Goal: Task Accomplishment & Management: Complete application form

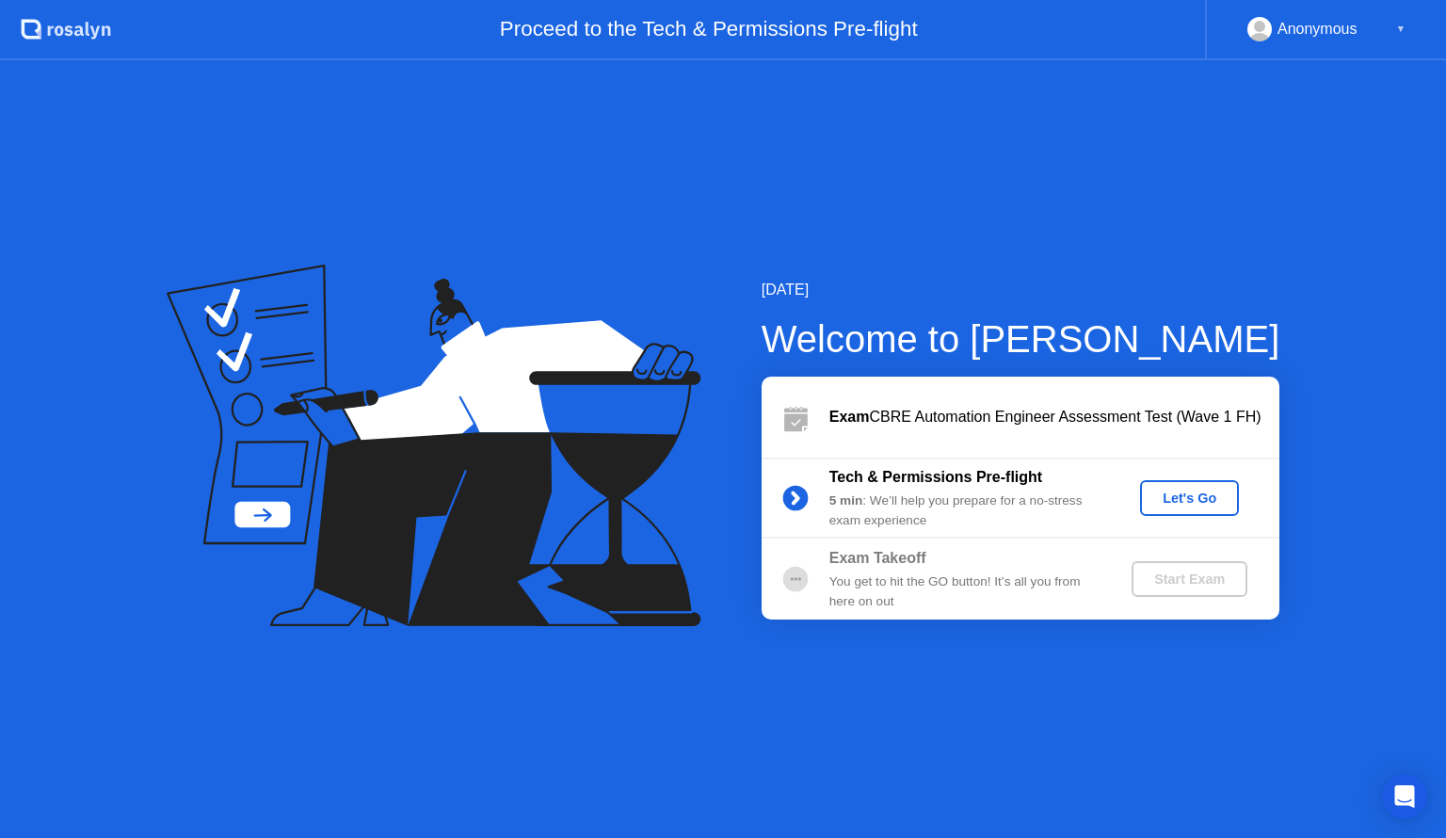
click at [1085, 427] on div "Exam CBRE Automation Engineer Assessment Test (Wave 1 FH)" at bounding box center [1054, 417] width 450 height 23
click at [1182, 494] on div "Let's Go" at bounding box center [1190, 497] width 84 height 15
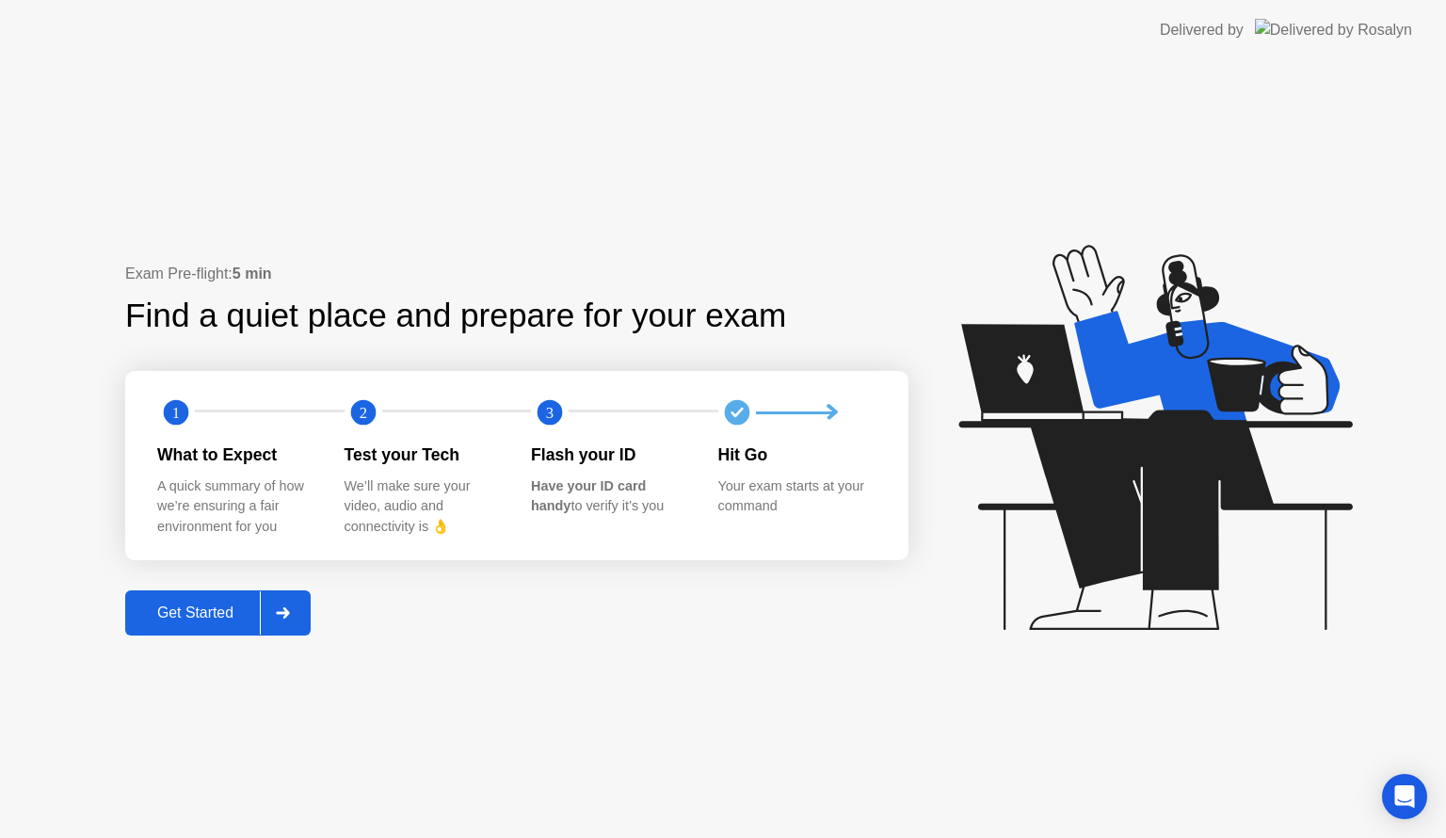
click at [439, 395] on div "2" at bounding box center [438, 413] width 187 height 38
click at [205, 606] on div "Get Started" at bounding box center [195, 612] width 129 height 17
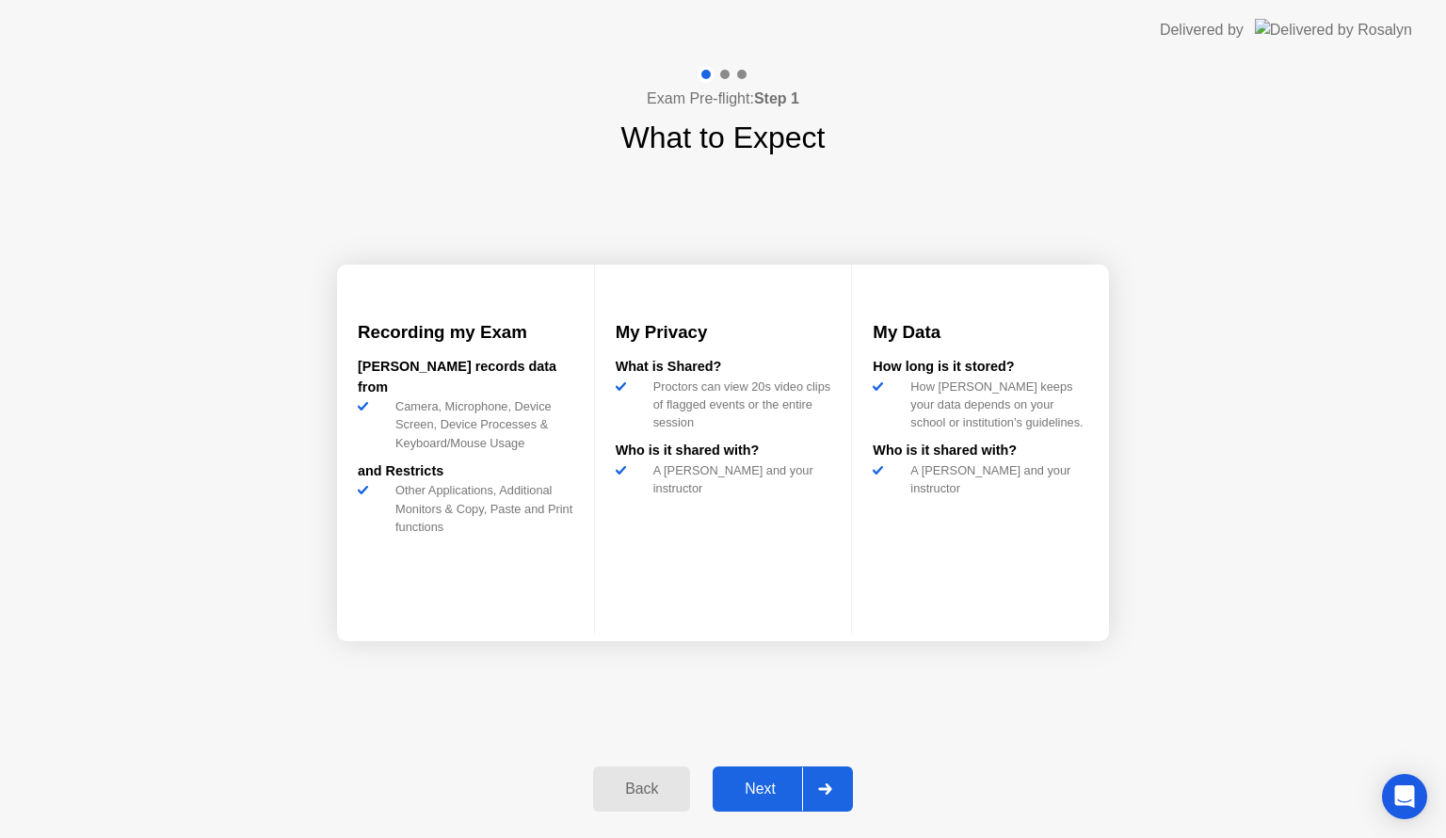
click at [757, 780] on div "Next" at bounding box center [760, 788] width 84 height 17
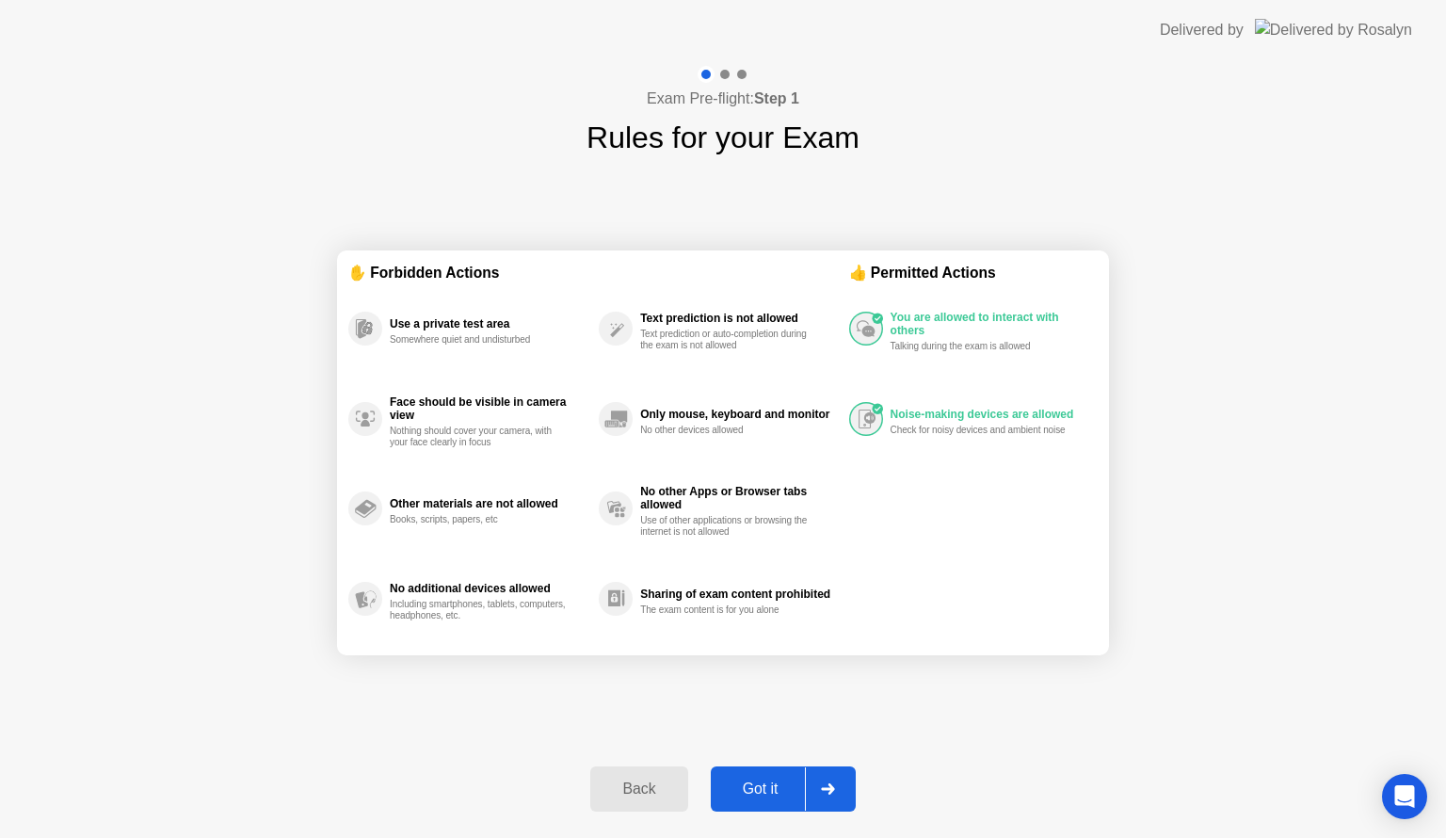
drag, startPoint x: 746, startPoint y: 261, endPoint x: 746, endPoint y: 151, distance: 110.1
click at [746, 151] on div "Exam Pre-flight: Step 1 Rules for your Exam ✋ Forbidden Actions Use a private t…" at bounding box center [723, 449] width 1446 height 778
click at [761, 785] on div "Got it" at bounding box center [760, 788] width 88 height 17
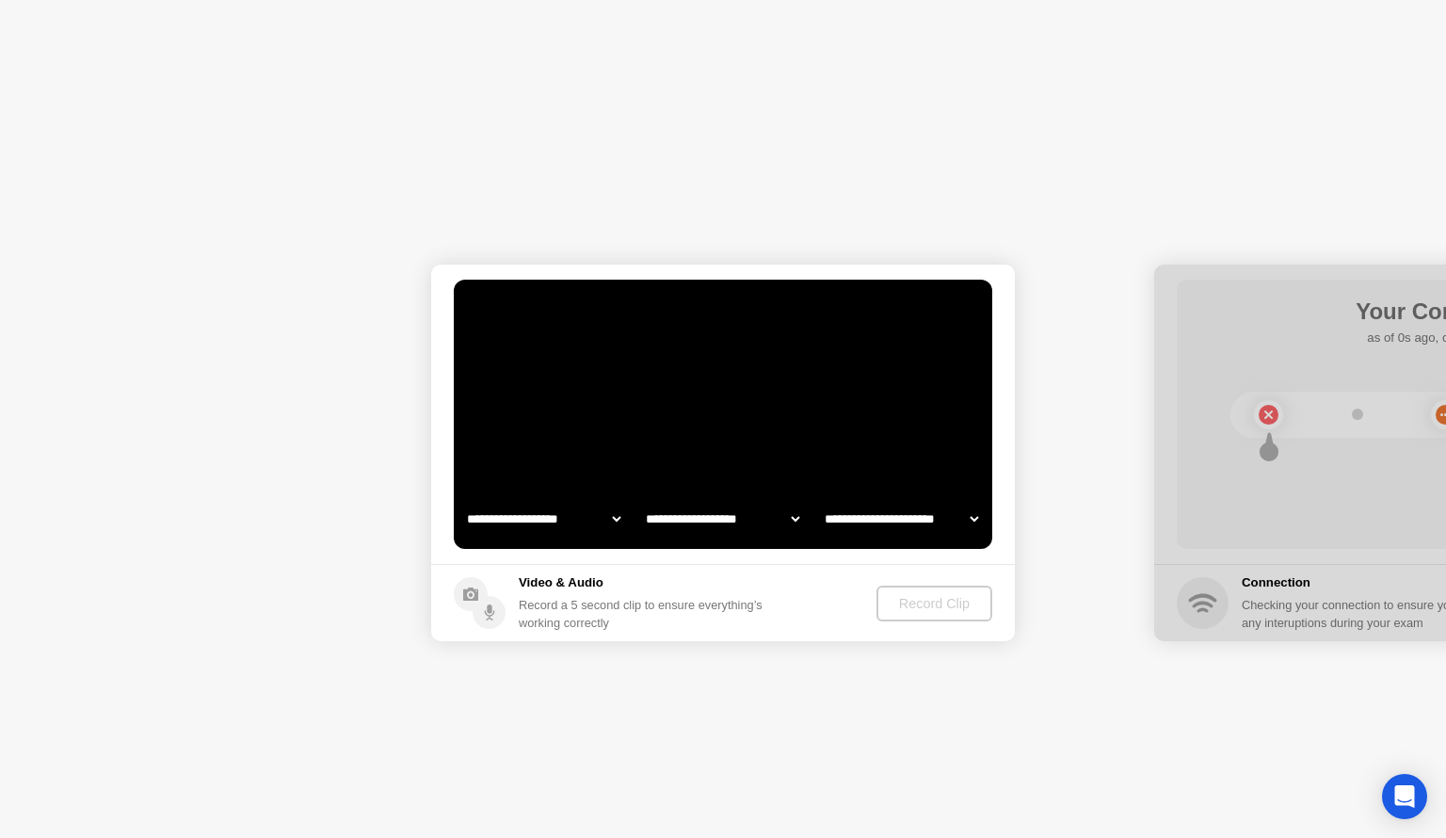
select select "**********"
select select "*******"
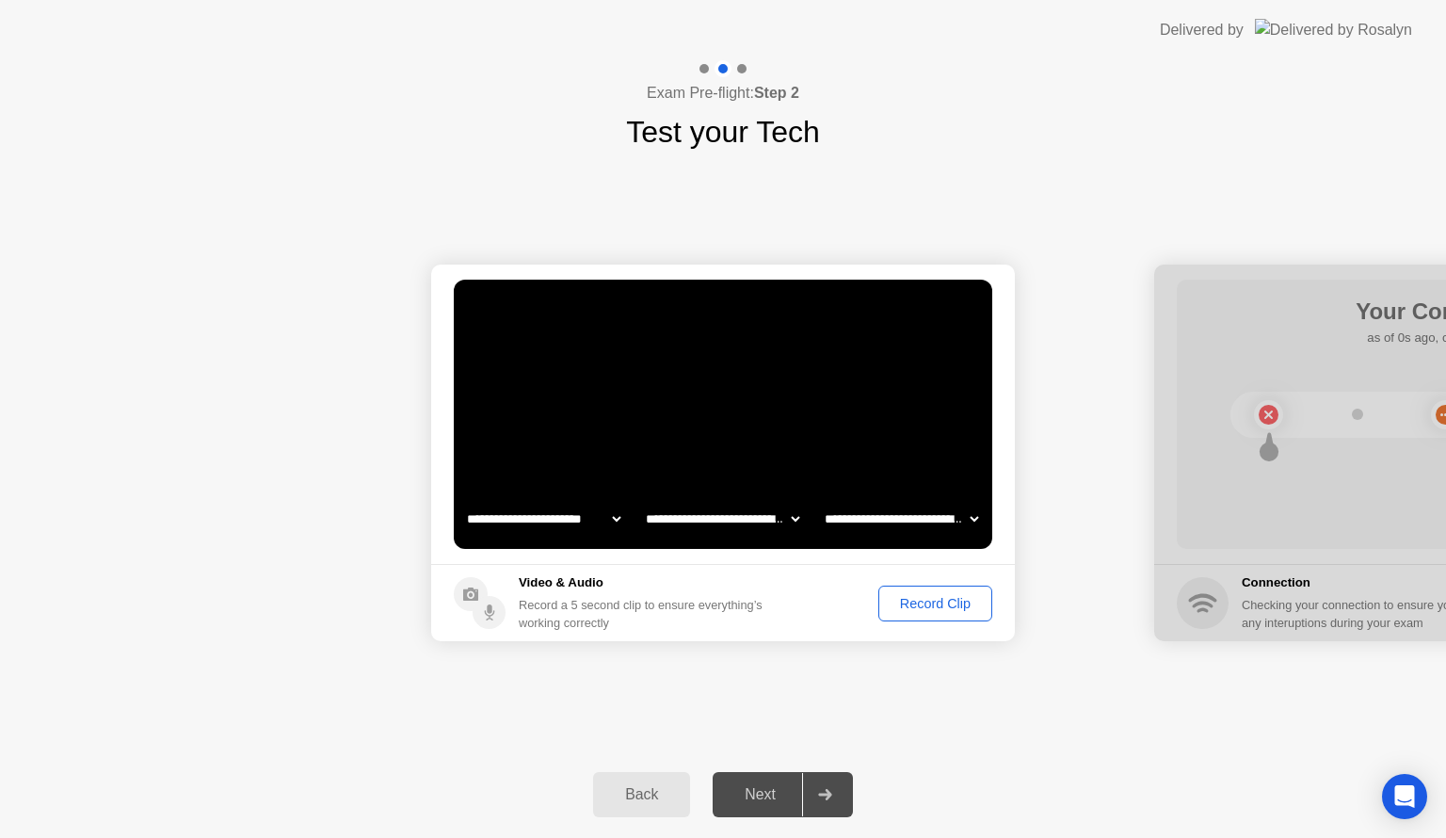
click at [937, 597] on div "Record Clip" at bounding box center [935, 603] width 101 height 15
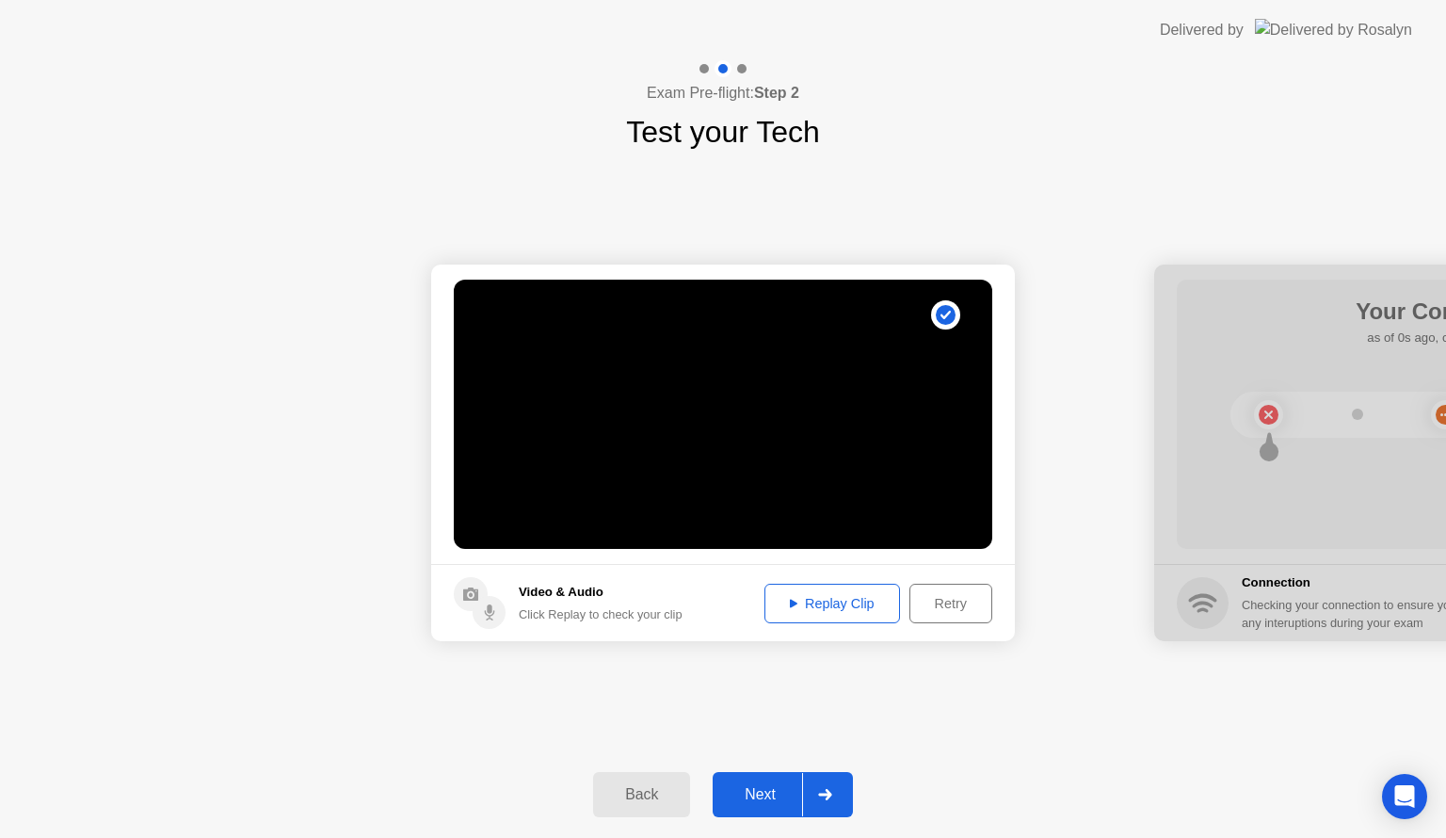
click at [820, 611] on div "Replay Clip" at bounding box center [832, 603] width 122 height 15
click at [953, 600] on div "Retry" at bounding box center [951, 603] width 70 height 15
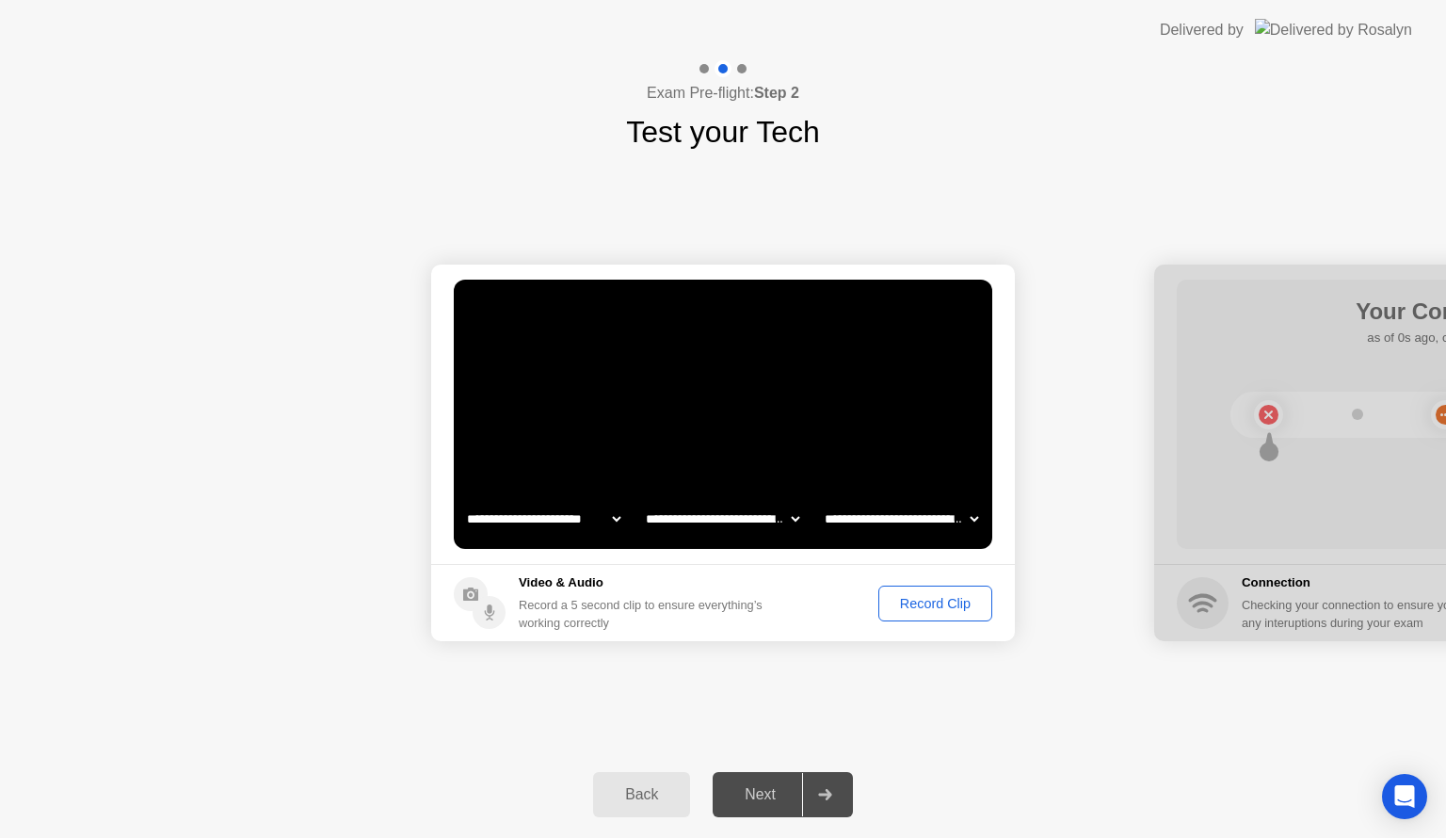
click at [970, 521] on select "**********" at bounding box center [901, 519] width 161 height 38
select select "**********"
click at [821, 500] on select "**********" at bounding box center [901, 519] width 161 height 38
click at [935, 604] on div "Record Clip" at bounding box center [935, 603] width 101 height 15
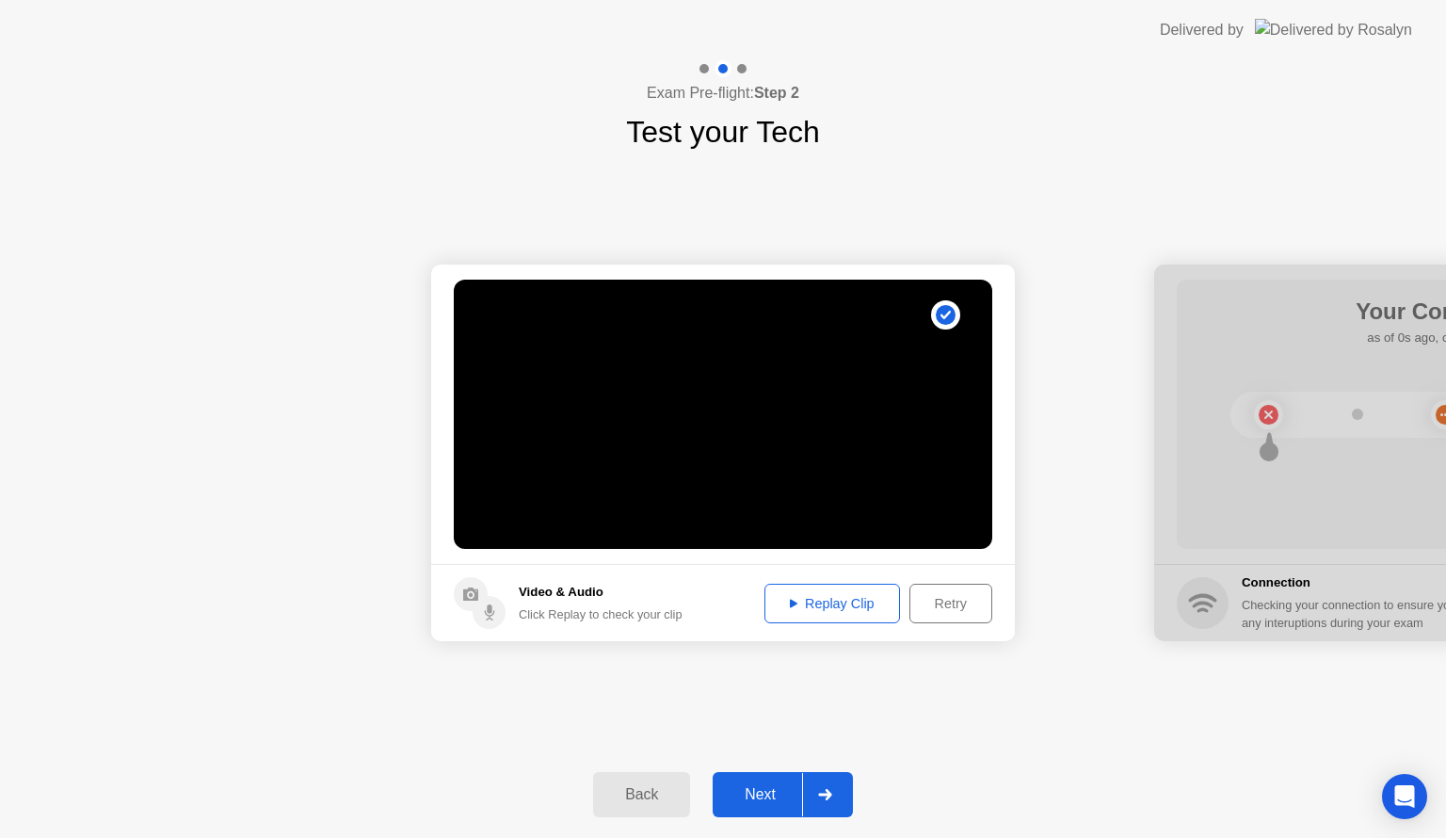
click at [833, 596] on div "Replay Clip" at bounding box center [832, 603] width 122 height 15
click at [834, 596] on div "Replay Clip" at bounding box center [832, 603] width 122 height 15
click at [1389, 715] on div "**********" at bounding box center [723, 452] width 1446 height 597
click at [1413, 800] on icon "Open Intercom Messenger" at bounding box center [1404, 796] width 24 height 24
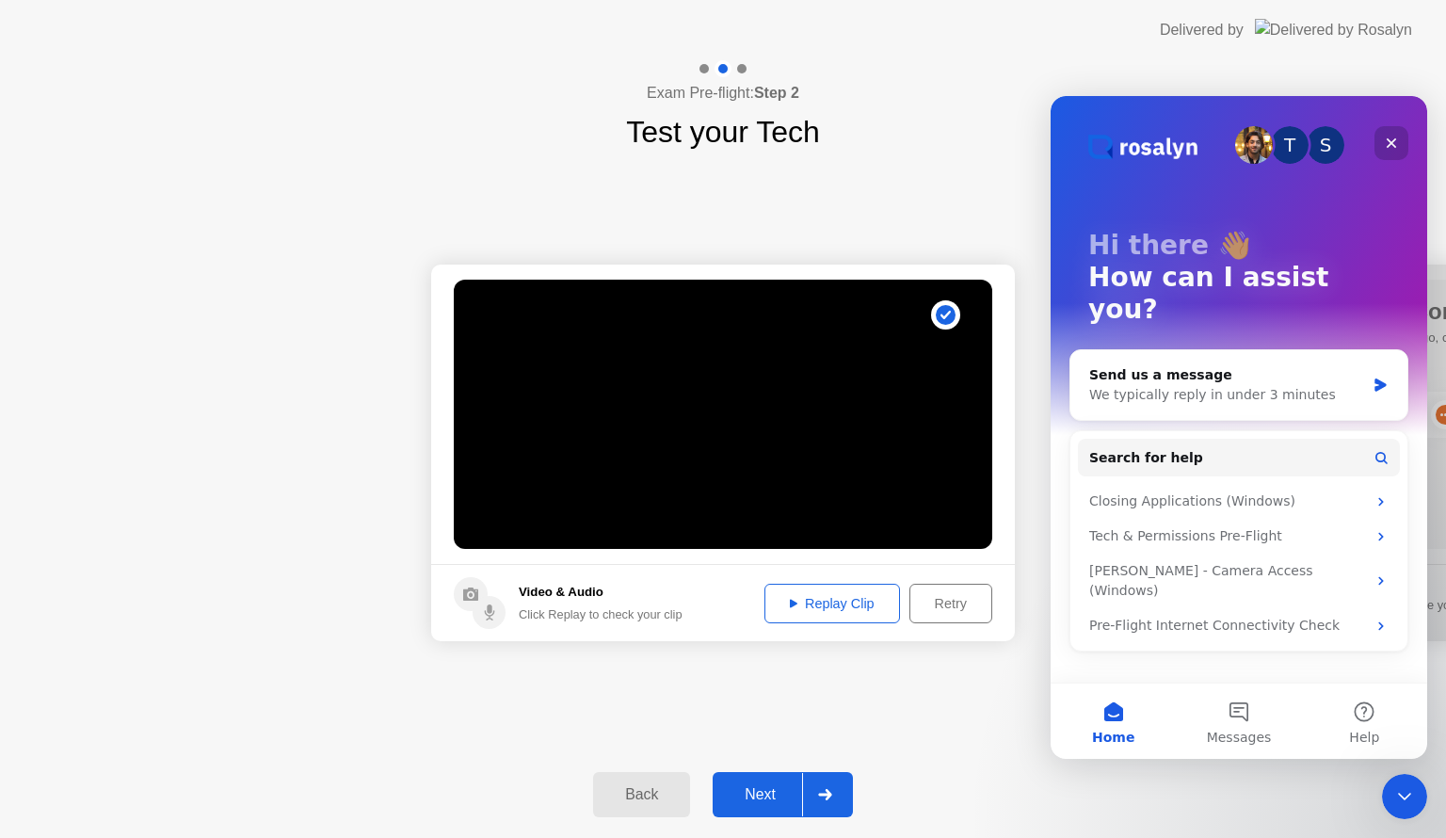
click at [1395, 134] on div "Close" at bounding box center [1391, 143] width 34 height 34
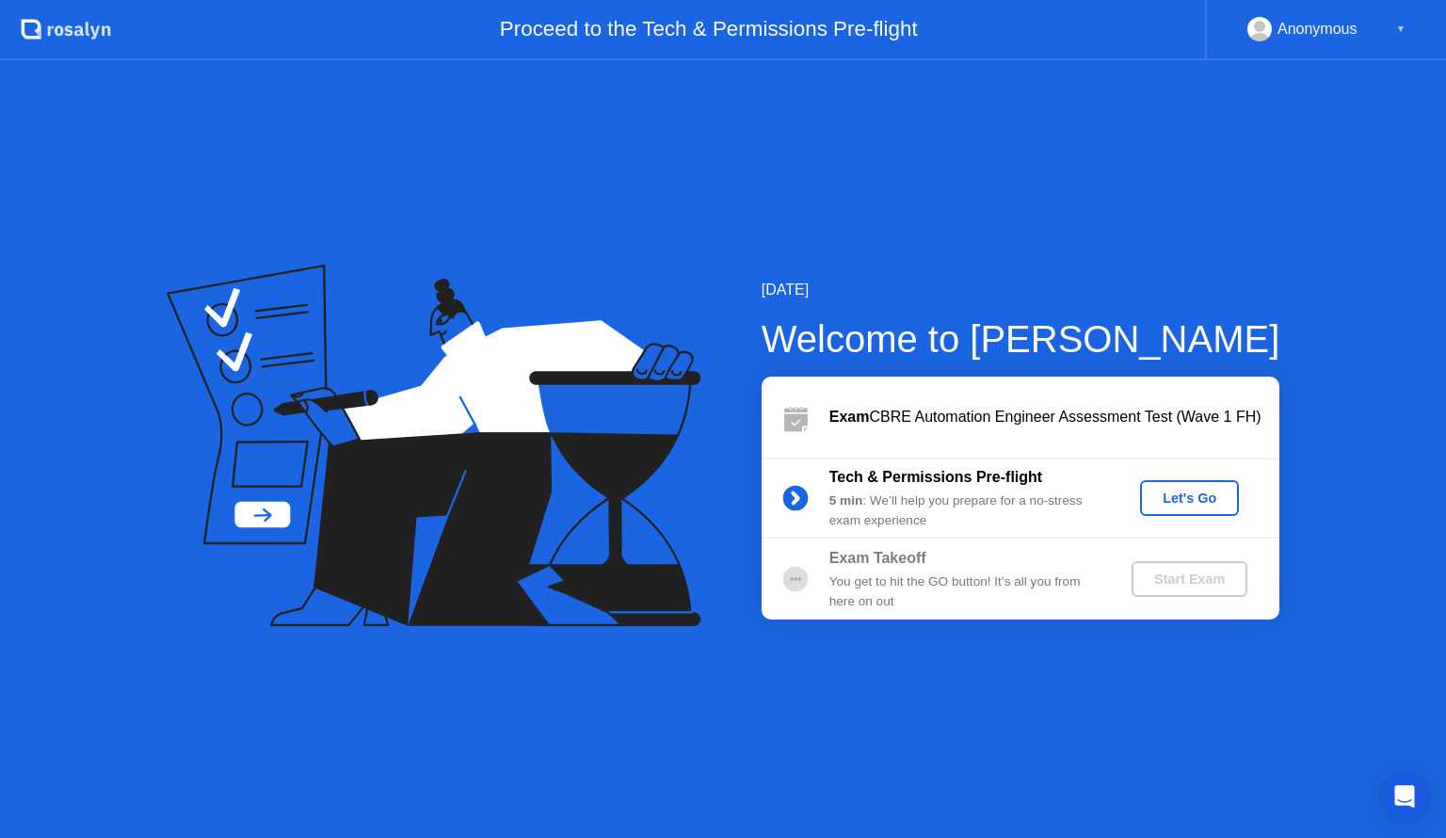
click at [1182, 497] on div "Let's Go" at bounding box center [1190, 497] width 84 height 15
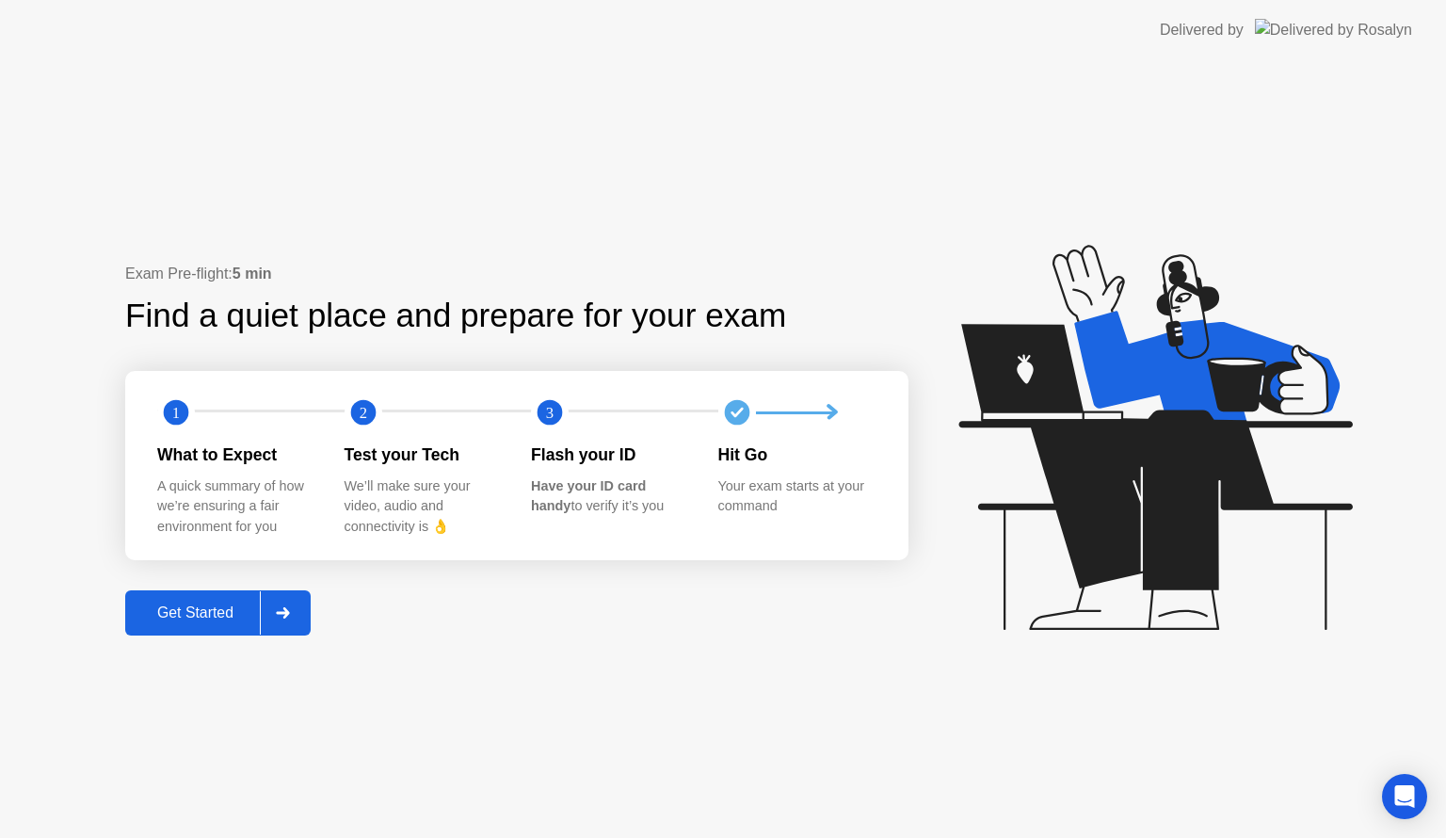
click at [185, 614] on div "Get Started" at bounding box center [195, 612] width 129 height 17
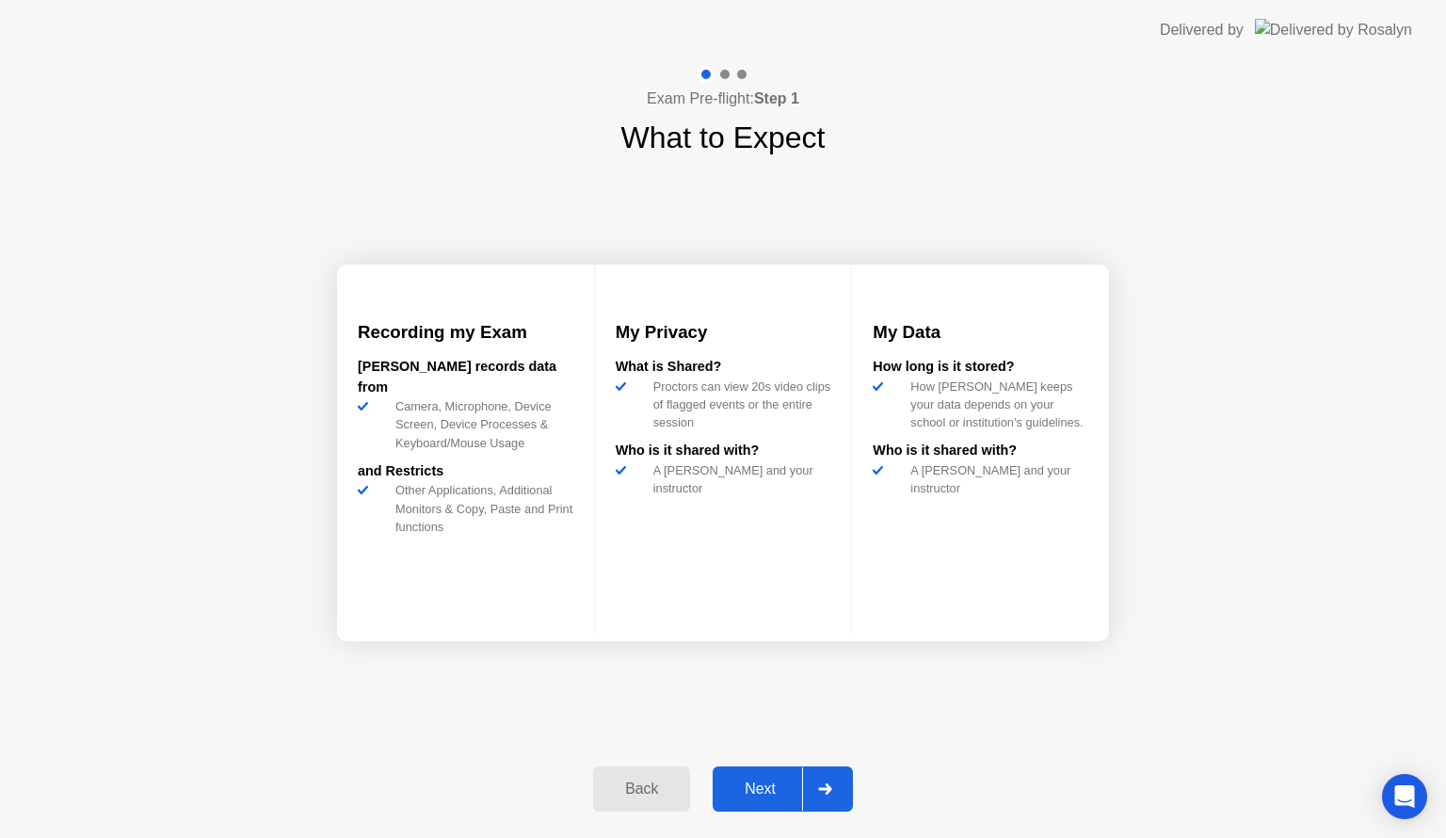
click at [756, 786] on div "Next" at bounding box center [760, 788] width 84 height 17
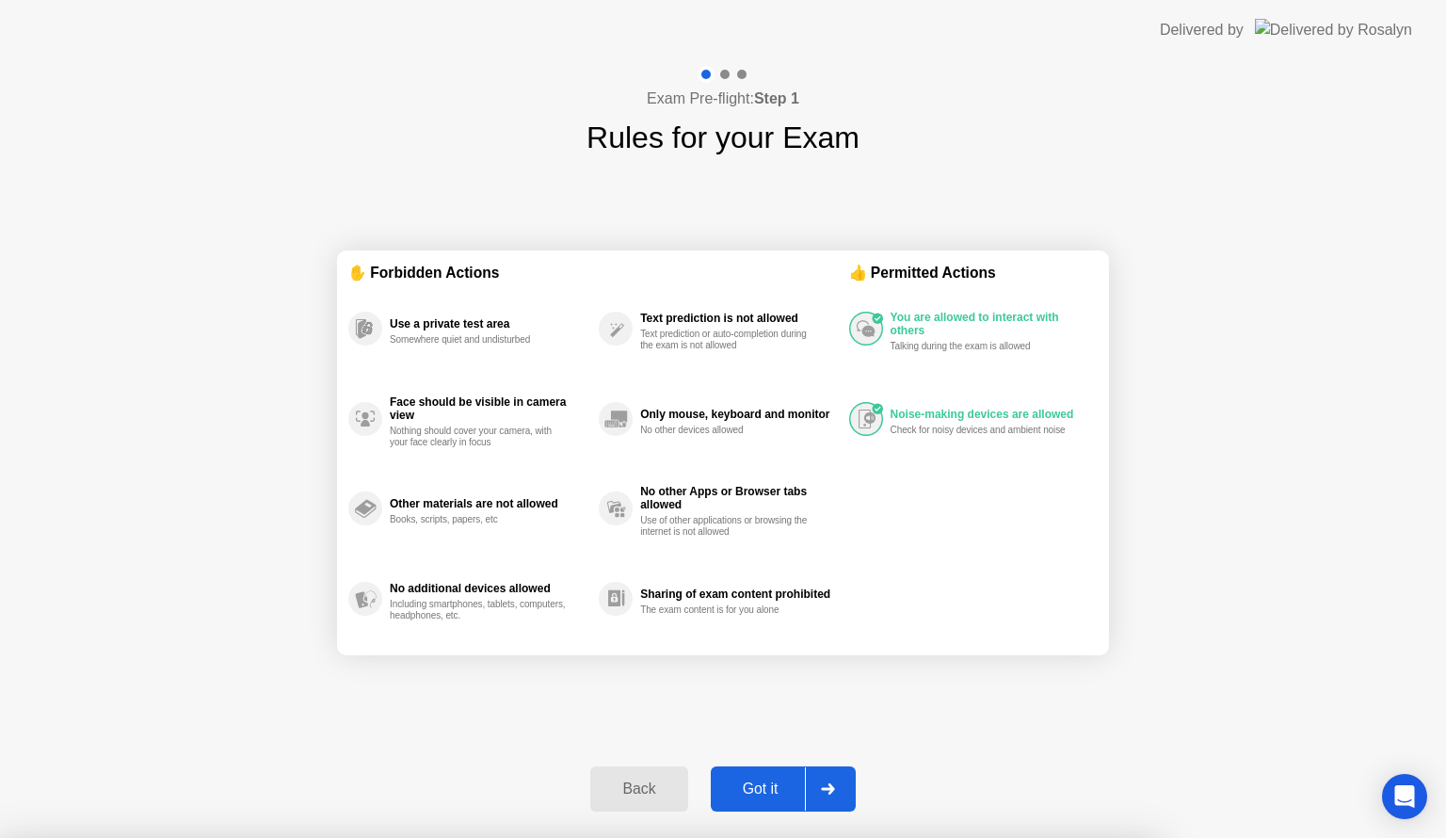
click at [1181, 837] on div at bounding box center [723, 838] width 1446 height 0
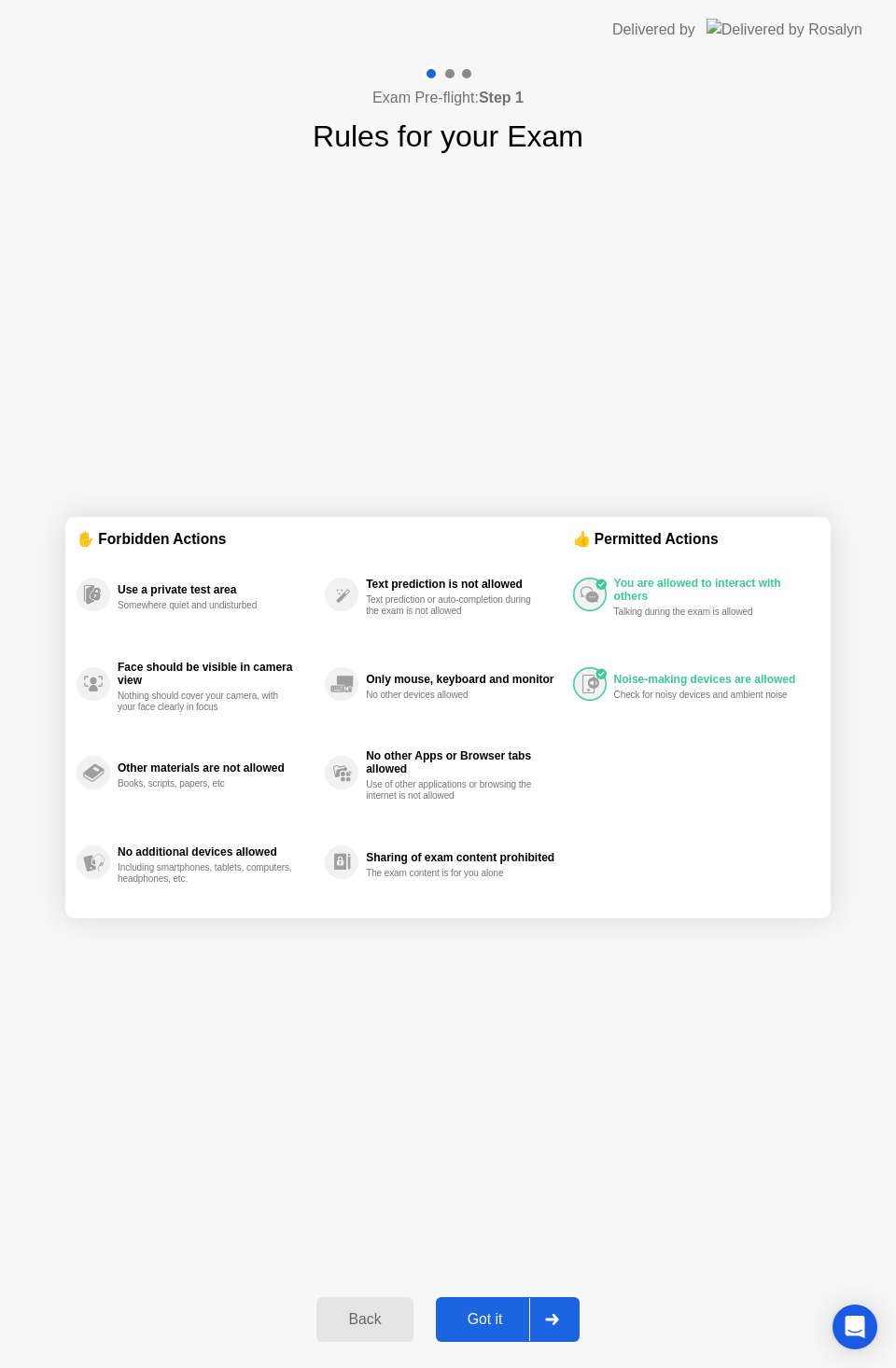
click at [448, 694] on div "No other devices allowed" at bounding box center [454, 695] width 176 height 11
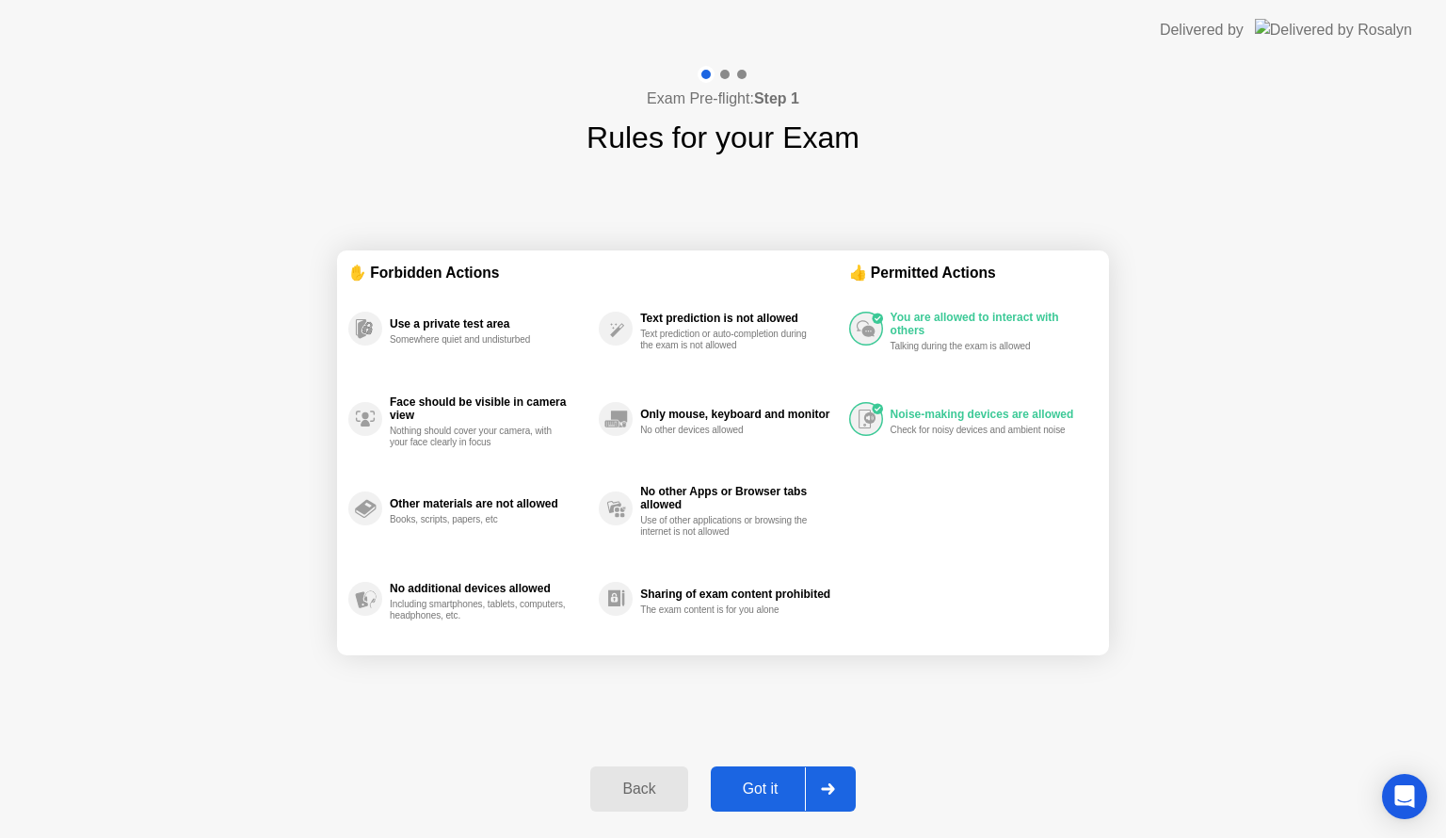
click at [756, 780] on div "Got it" at bounding box center [760, 788] width 88 height 17
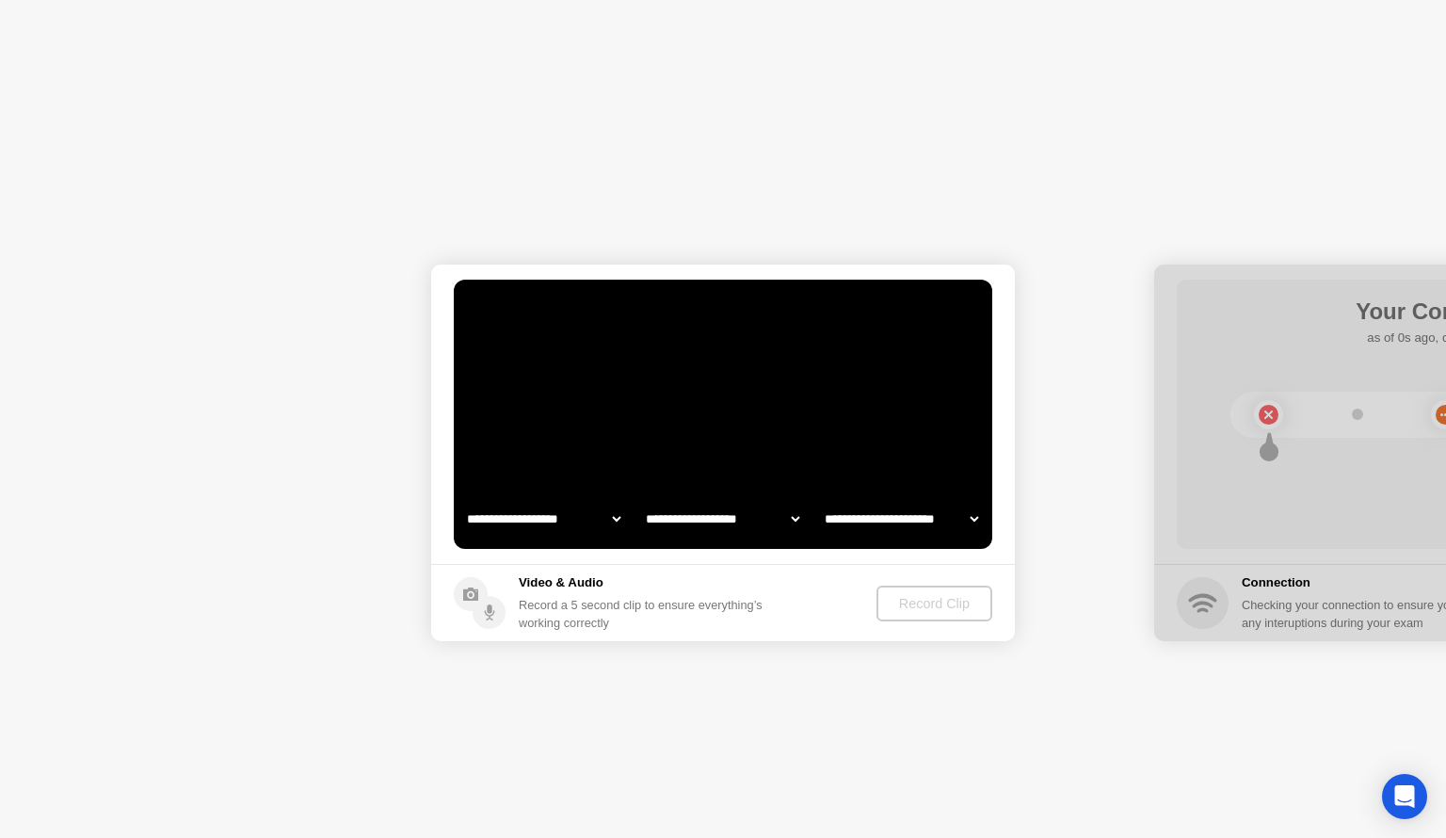
select select "**********"
select select "*******"
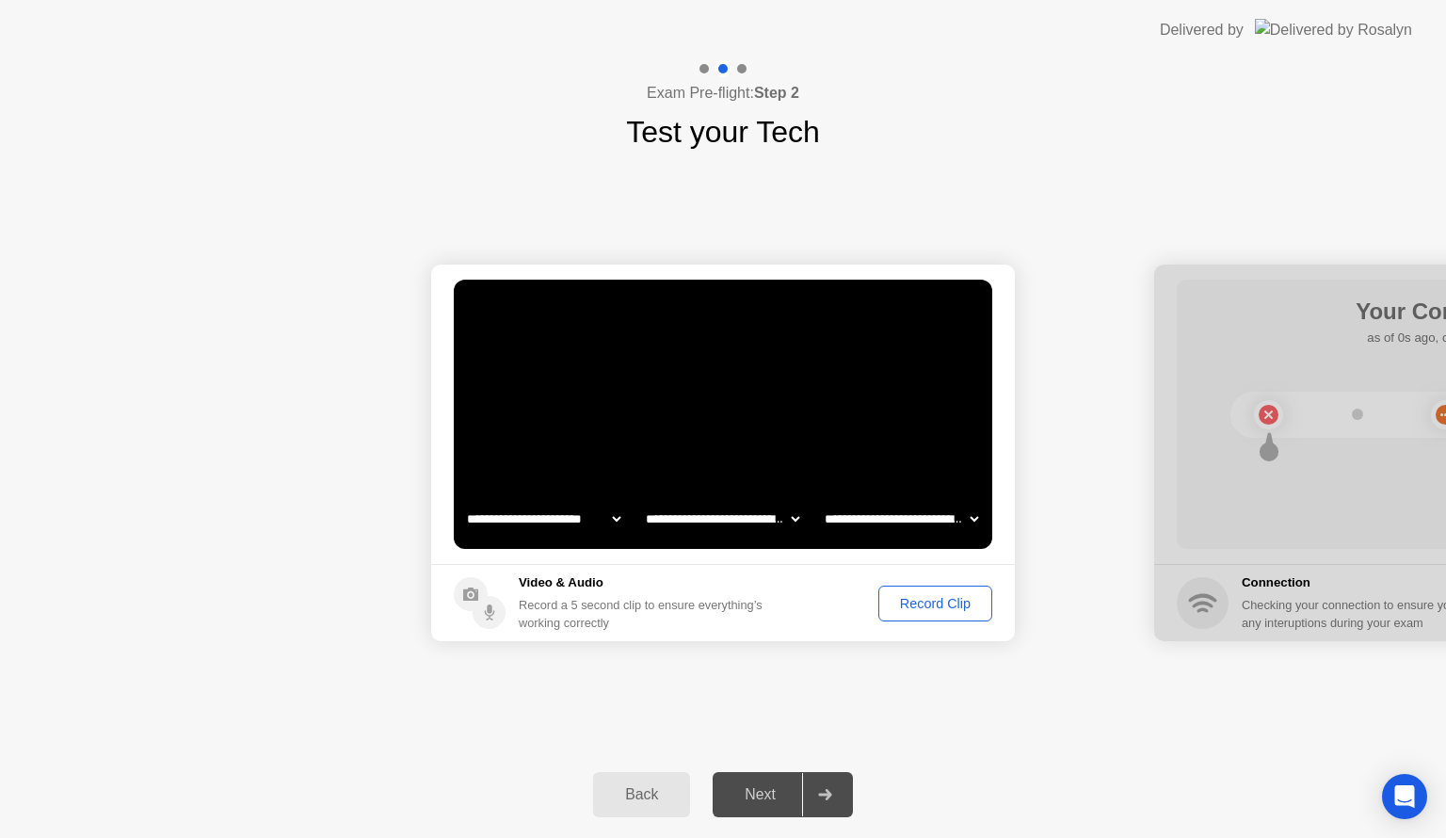
click at [929, 605] on div "Record Clip" at bounding box center [935, 603] width 101 height 15
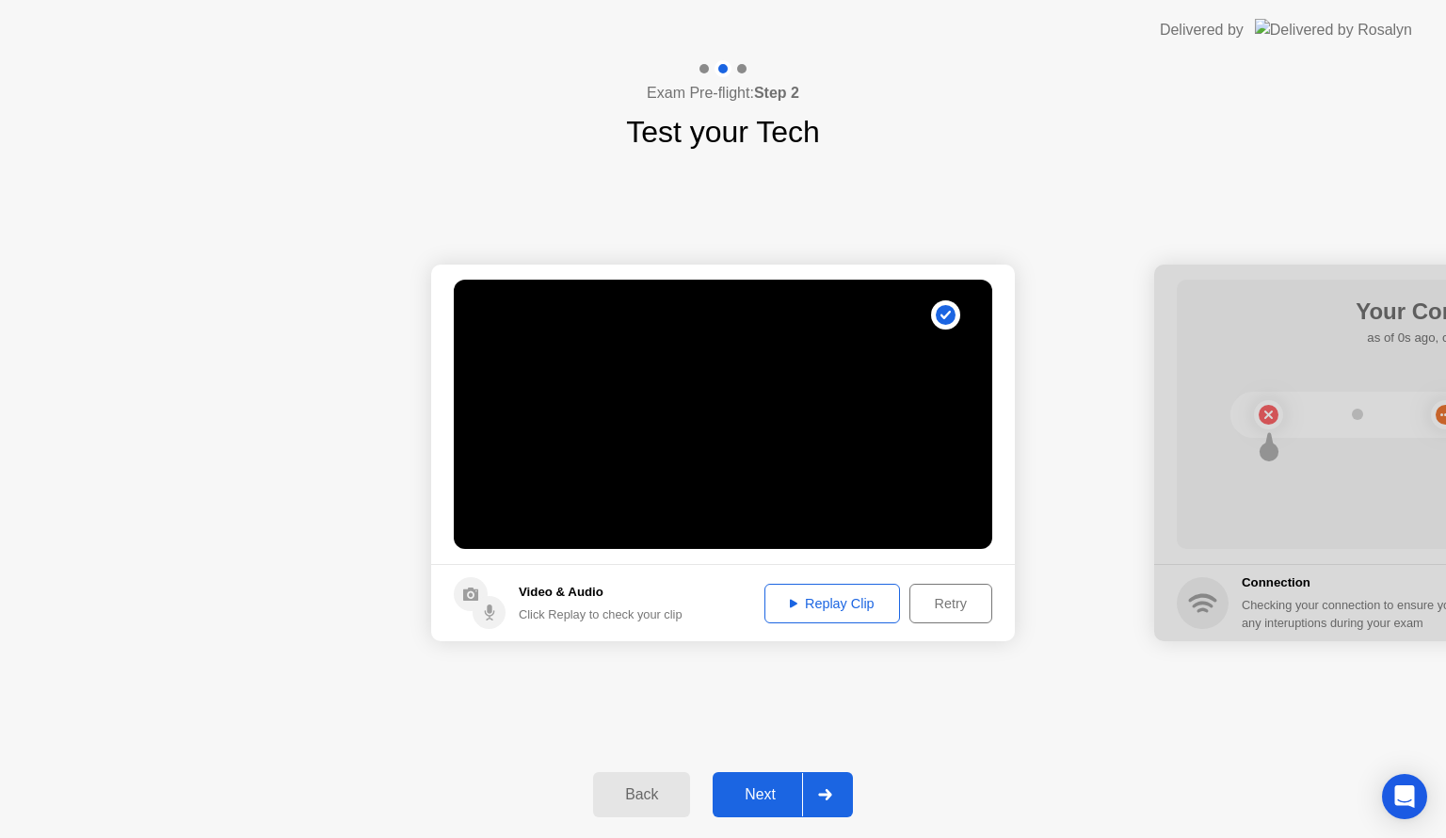
click at [847, 606] on div "Replay Clip" at bounding box center [832, 603] width 122 height 15
click at [825, 596] on div "Replay Clip" at bounding box center [832, 603] width 122 height 15
click at [757, 788] on div "Next" at bounding box center [760, 794] width 84 height 17
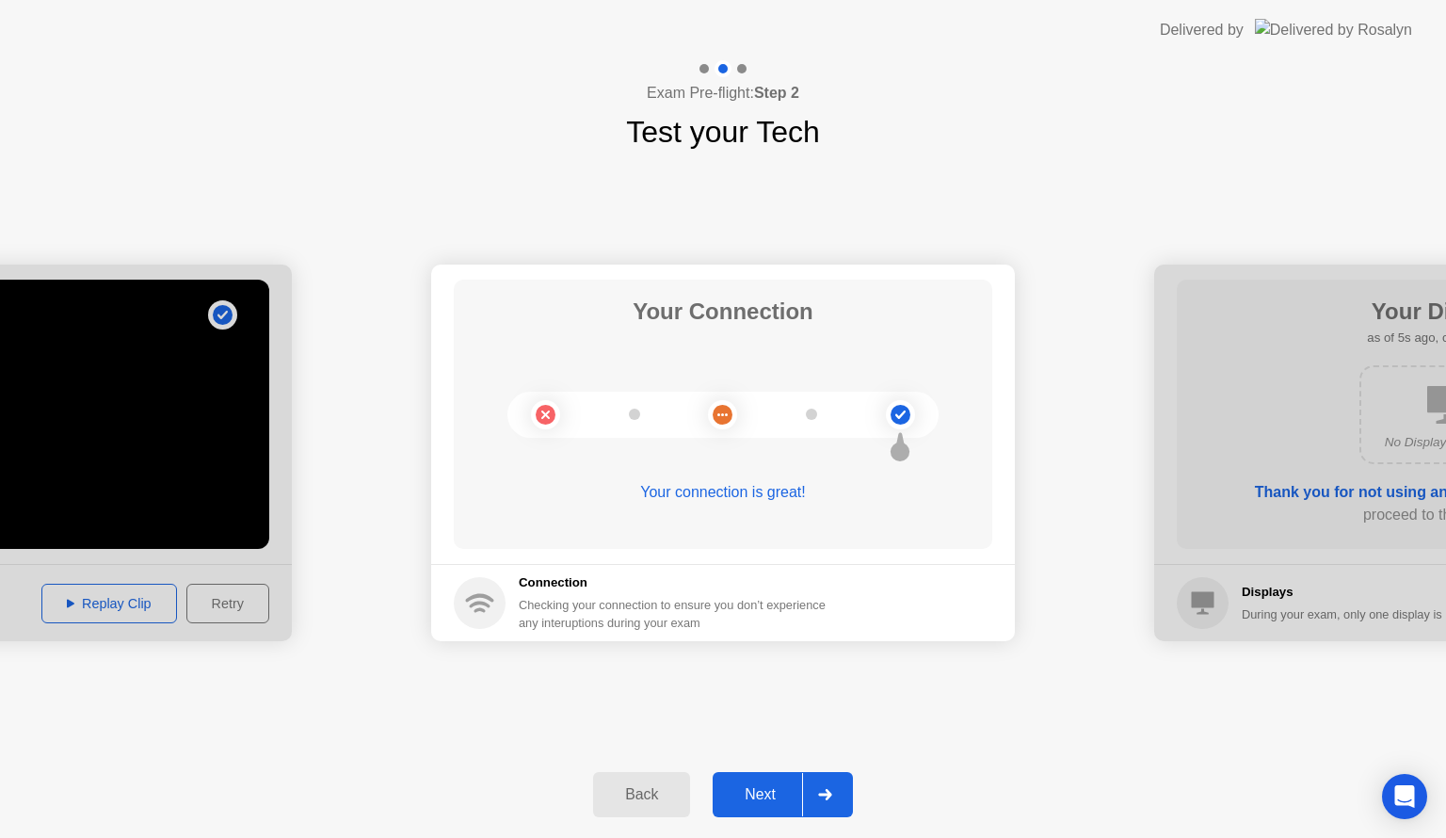
click at [757, 788] on div "Next" at bounding box center [760, 794] width 84 height 17
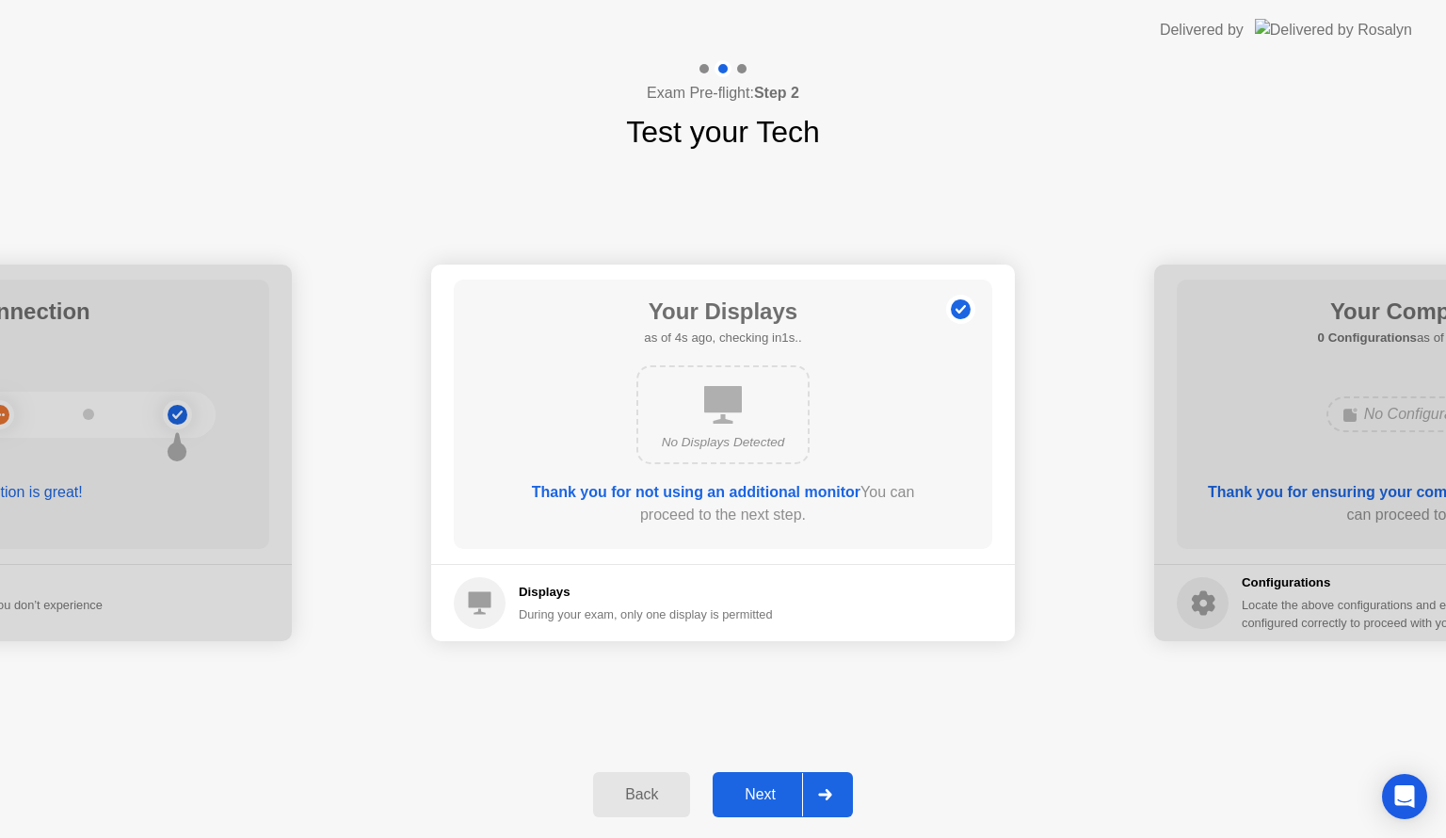
click at [757, 788] on div "Next" at bounding box center [760, 794] width 84 height 17
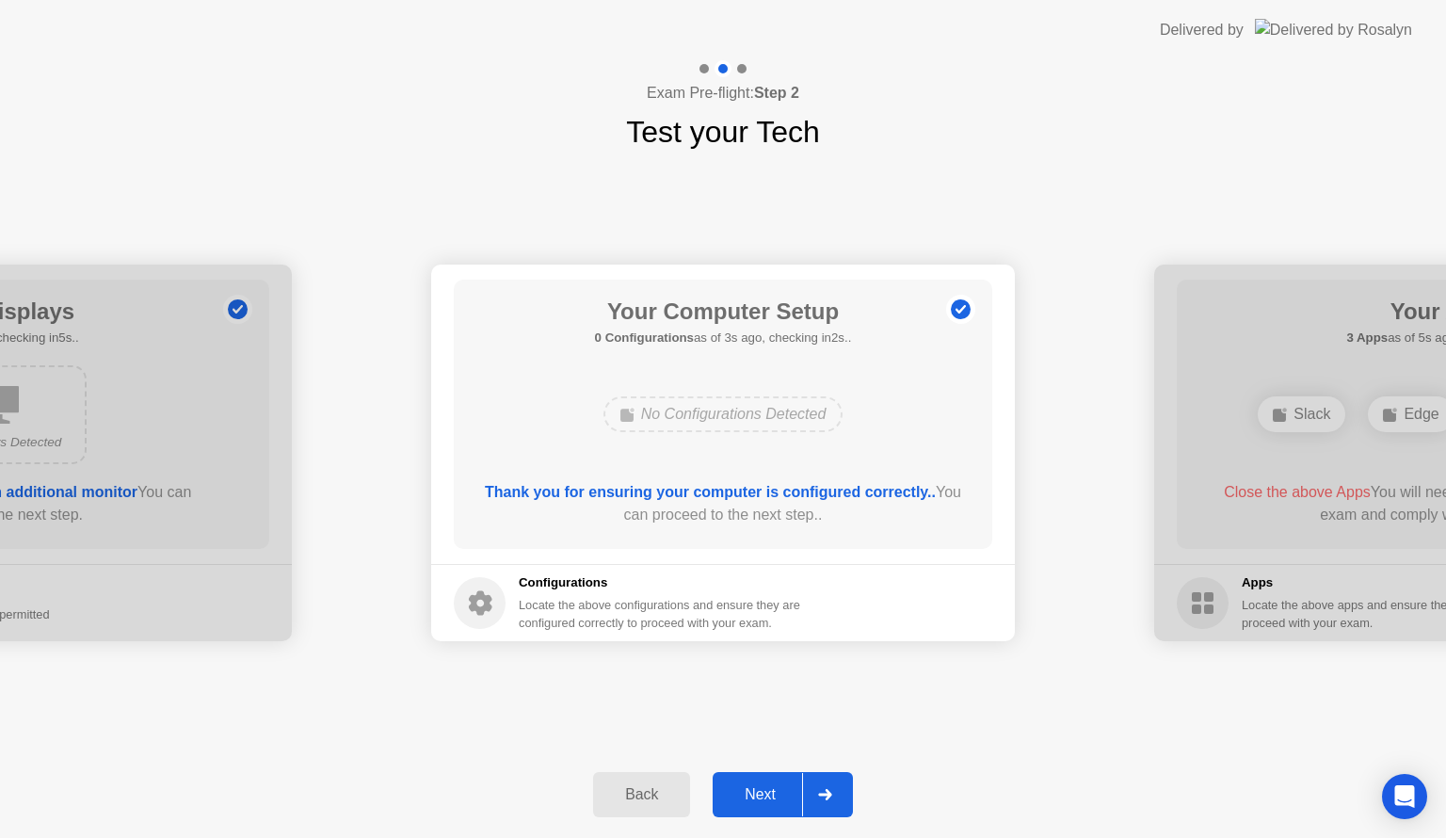
click at [757, 788] on div "Next" at bounding box center [760, 794] width 84 height 17
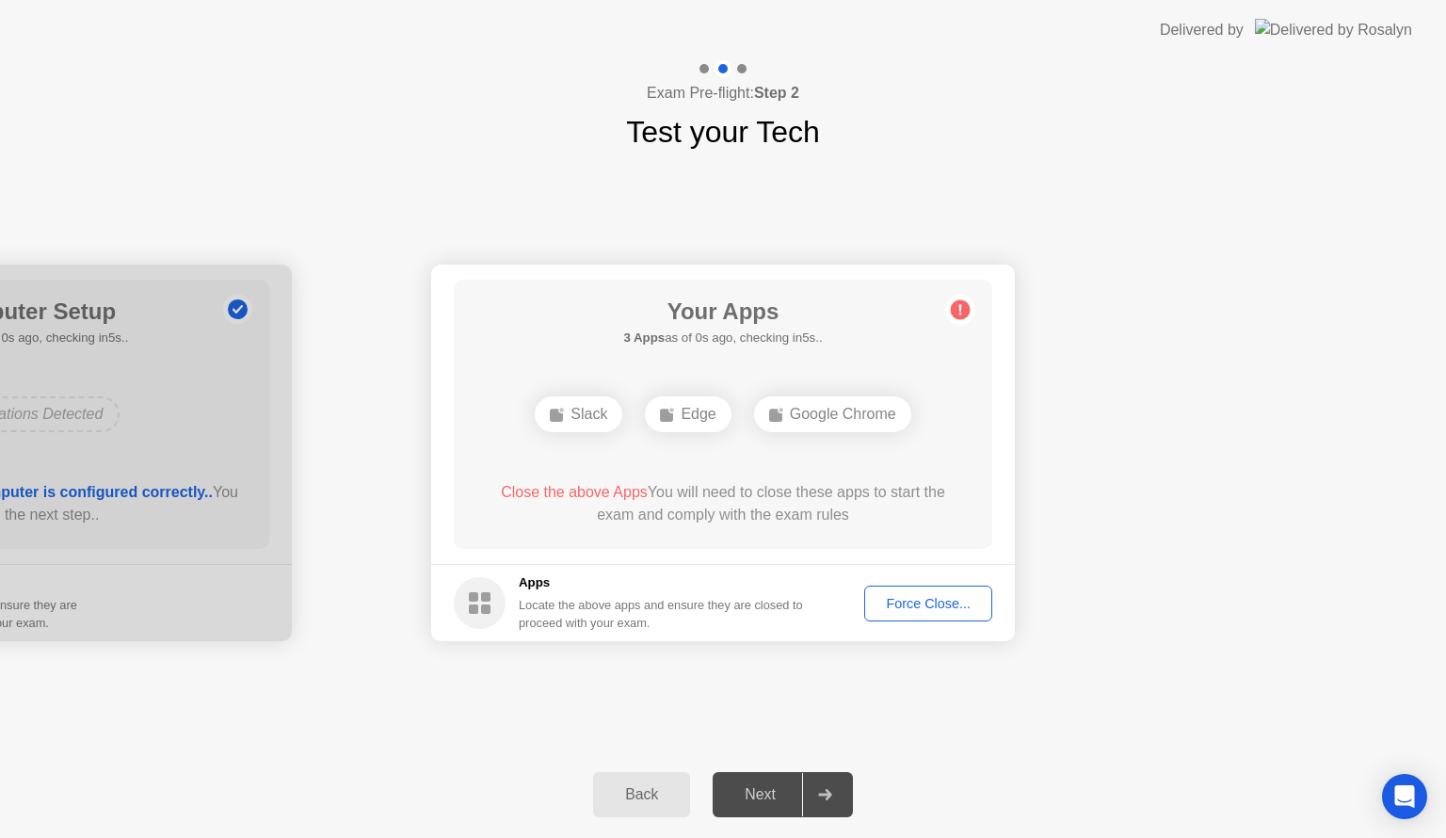
click at [585, 416] on div "Slack" at bounding box center [579, 414] width 88 height 36
click at [688, 394] on div "Slack Edge Google Chrome" at bounding box center [722, 414] width 431 height 51
click at [919, 598] on div "Force Close..." at bounding box center [928, 603] width 115 height 15
click at [927, 596] on div "Force Close..." at bounding box center [928, 603] width 115 height 15
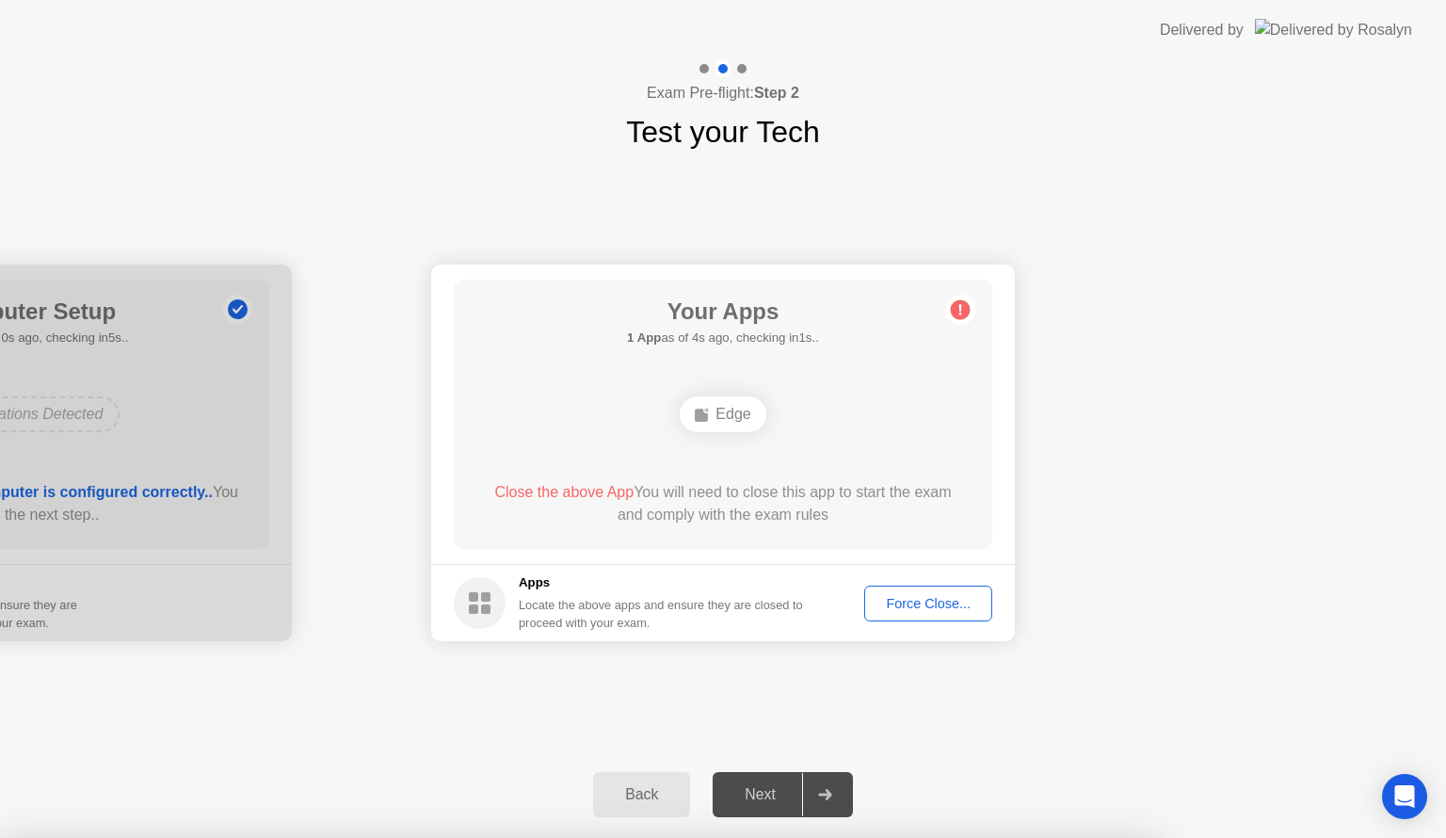
click at [941, 602] on div "Force Close..." at bounding box center [928, 603] width 115 height 15
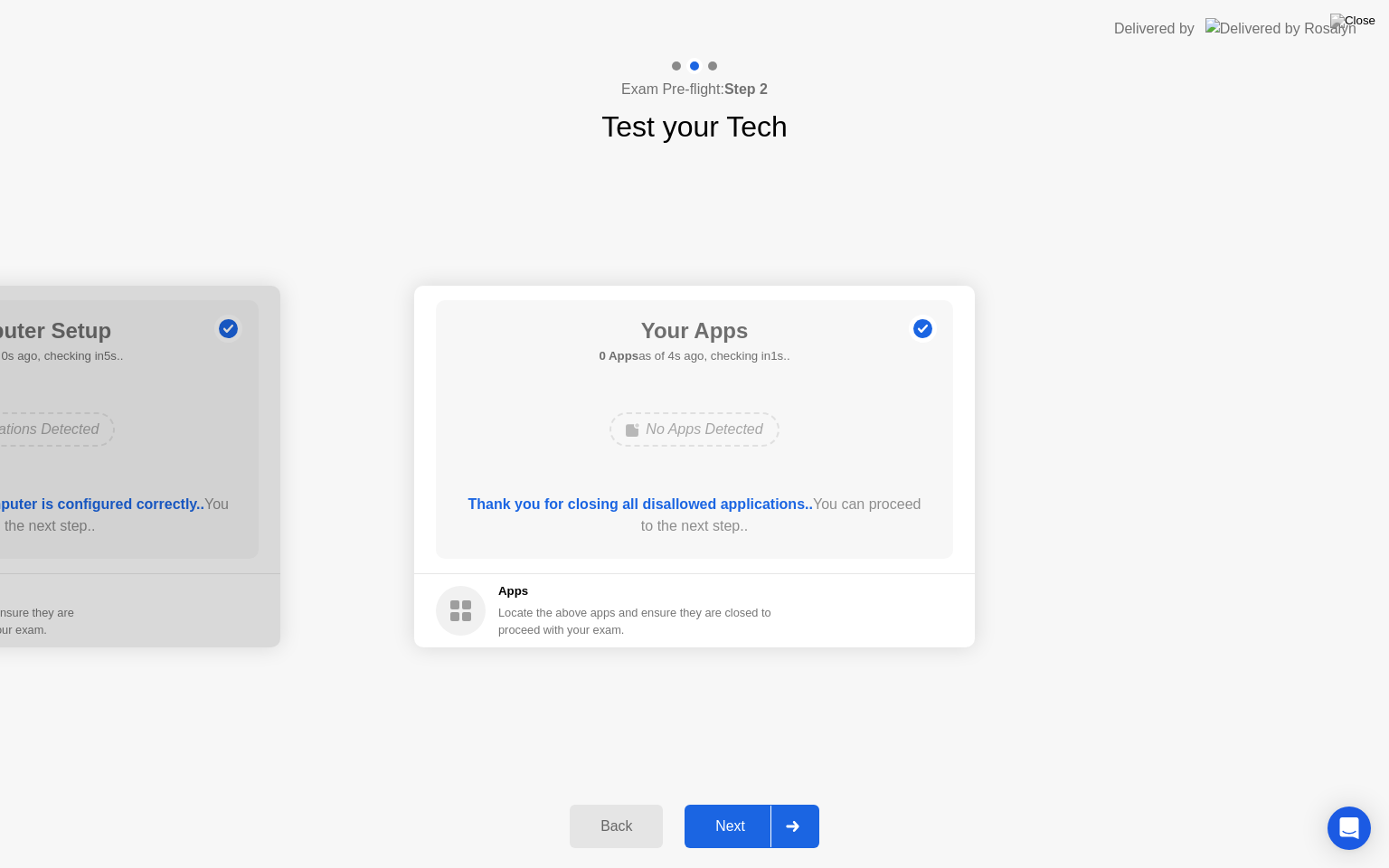
click at [729, 804] on div "Next" at bounding box center [730, 826] width 81 height 16
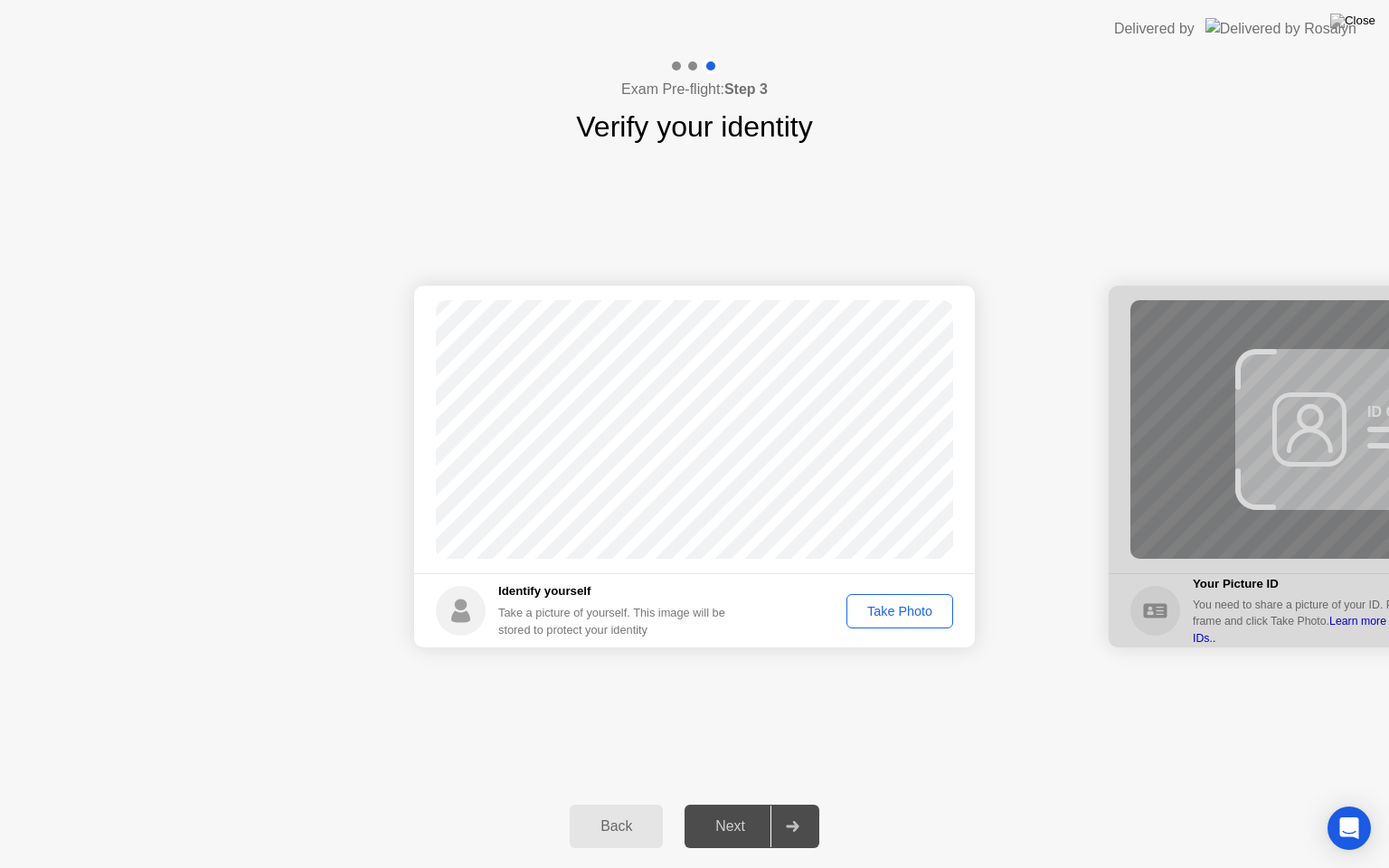
click at [900, 608] on div "Take Photo" at bounding box center [900, 611] width 94 height 14
click at [900, 608] on div "Retake" at bounding box center [911, 611] width 70 height 14
click at [900, 608] on div "Take Photo" at bounding box center [900, 611] width 94 height 14
click at [900, 608] on div "Retake" at bounding box center [911, 611] width 70 height 14
click at [900, 608] on div "Take Photo" at bounding box center [900, 611] width 94 height 14
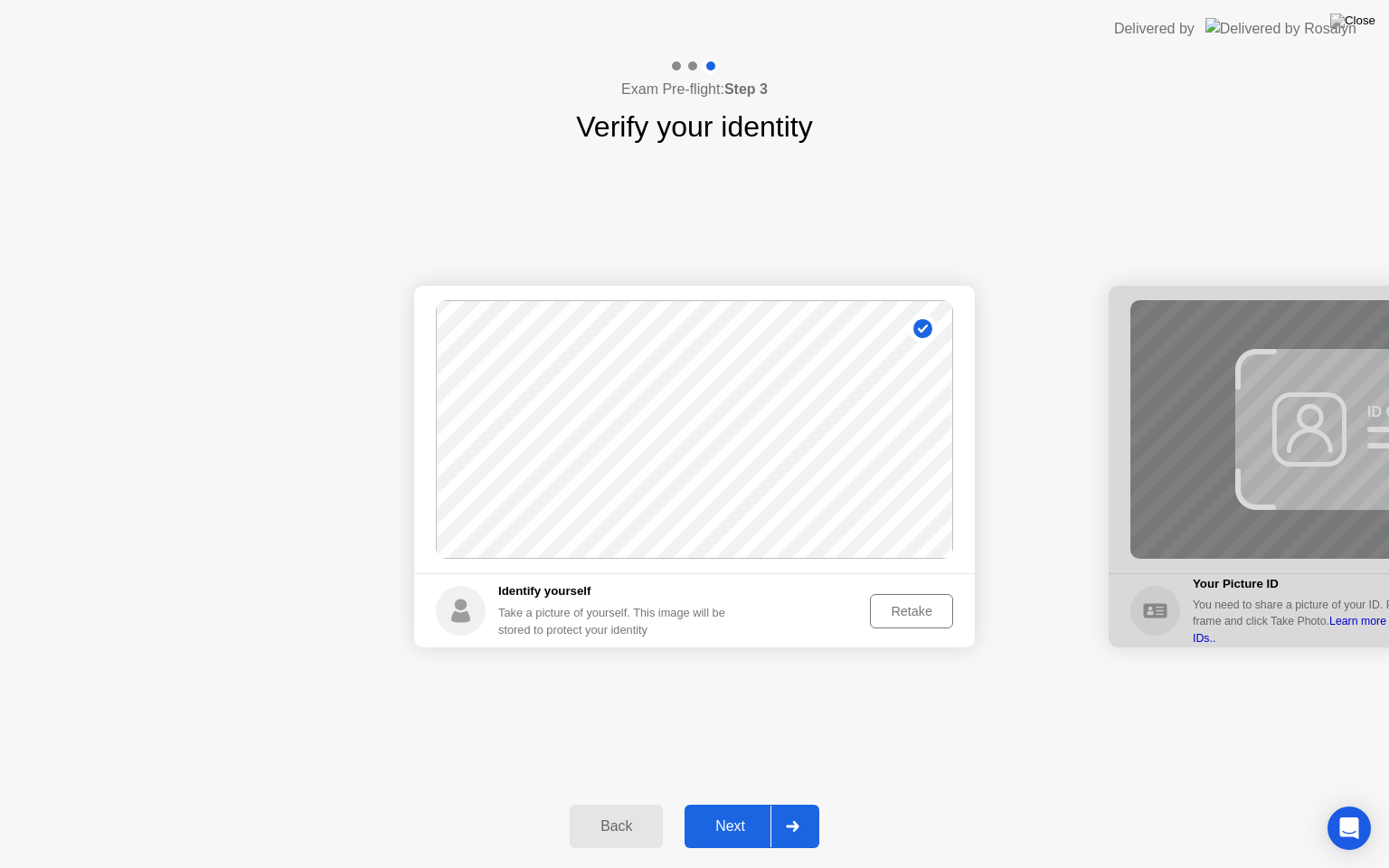
click at [738, 804] on button "Next" at bounding box center [752, 826] width 134 height 43
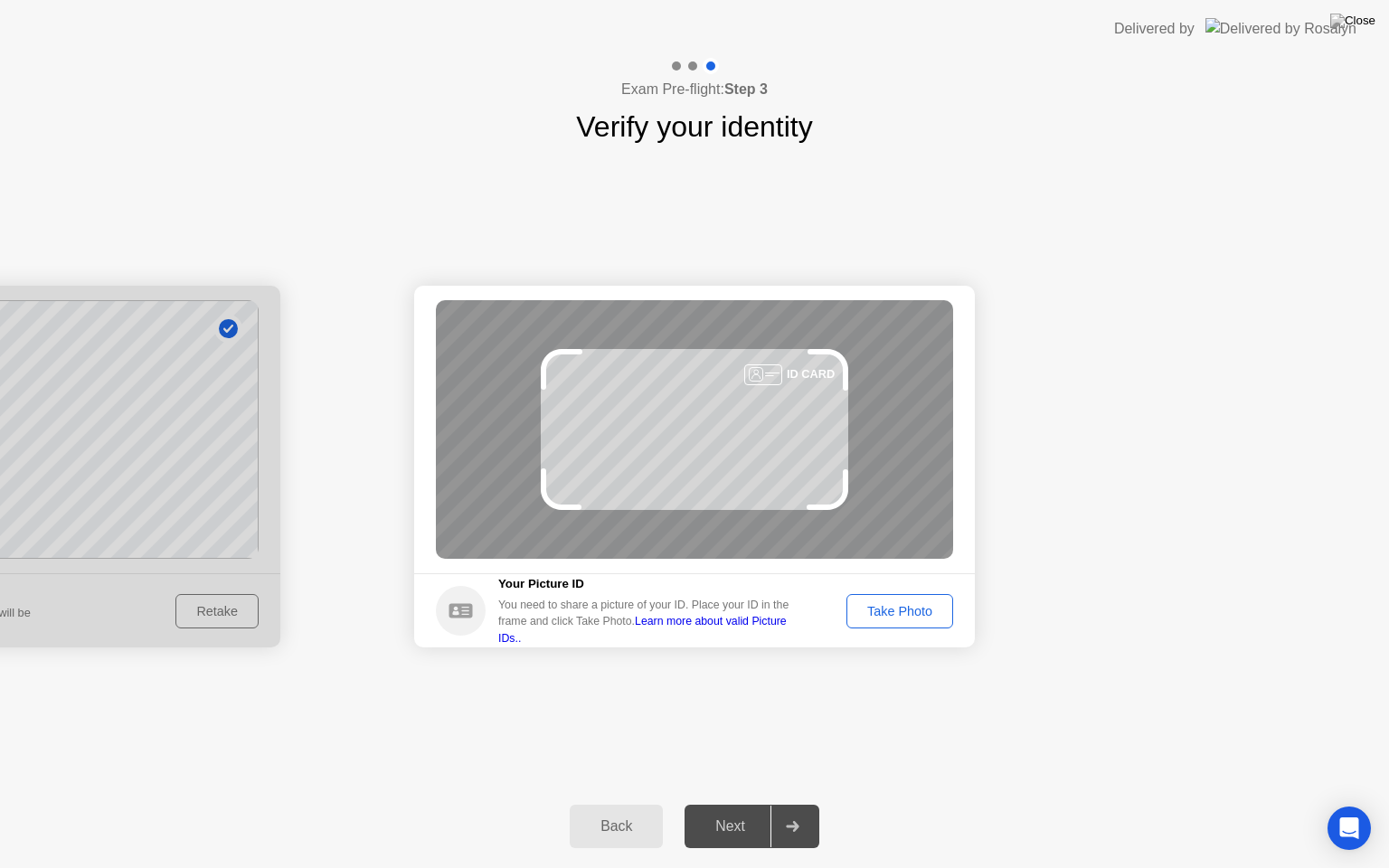
click at [895, 604] on div "Take Photo" at bounding box center [900, 611] width 94 height 14
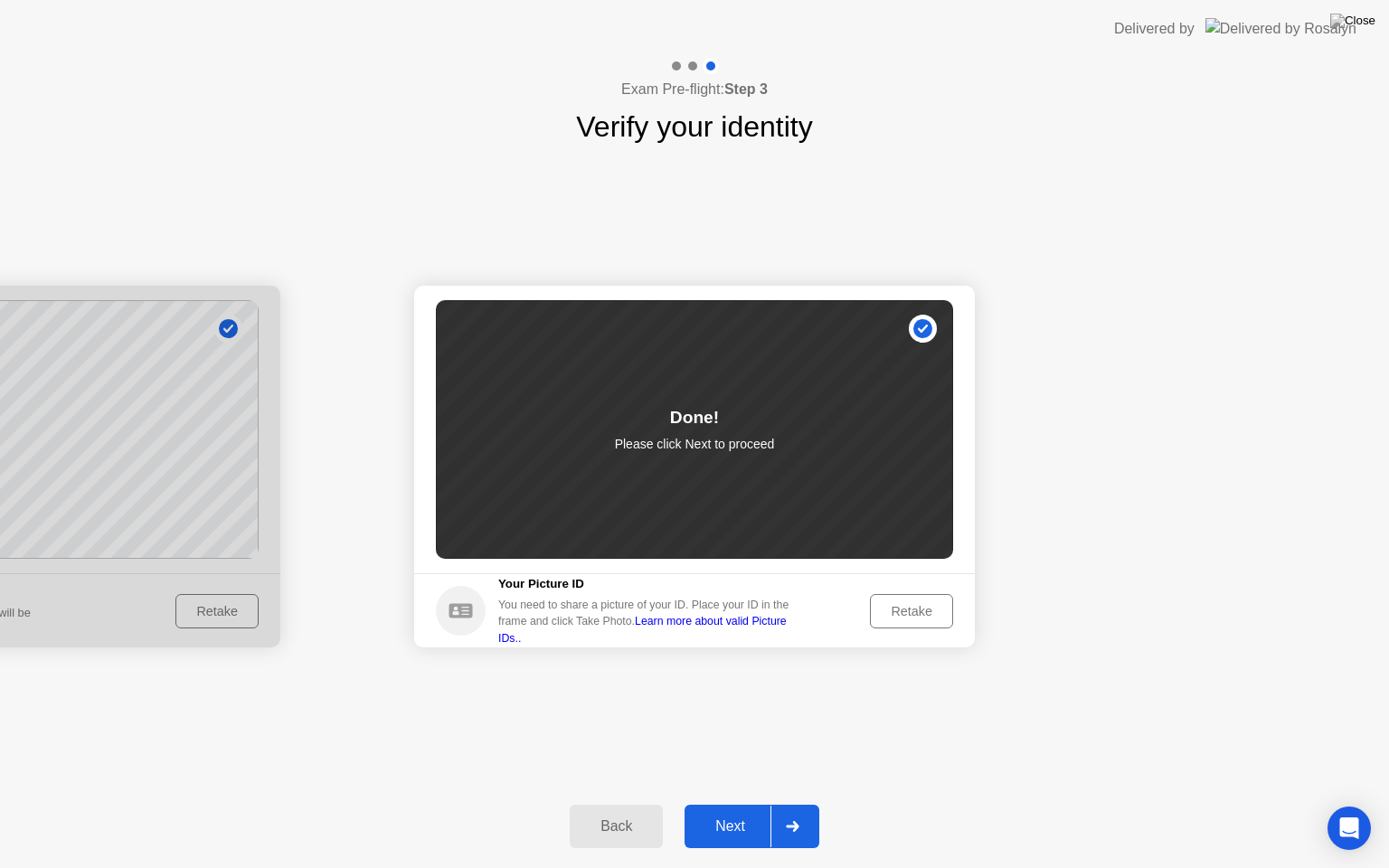
click at [734, 804] on div "Next" at bounding box center [730, 826] width 81 height 16
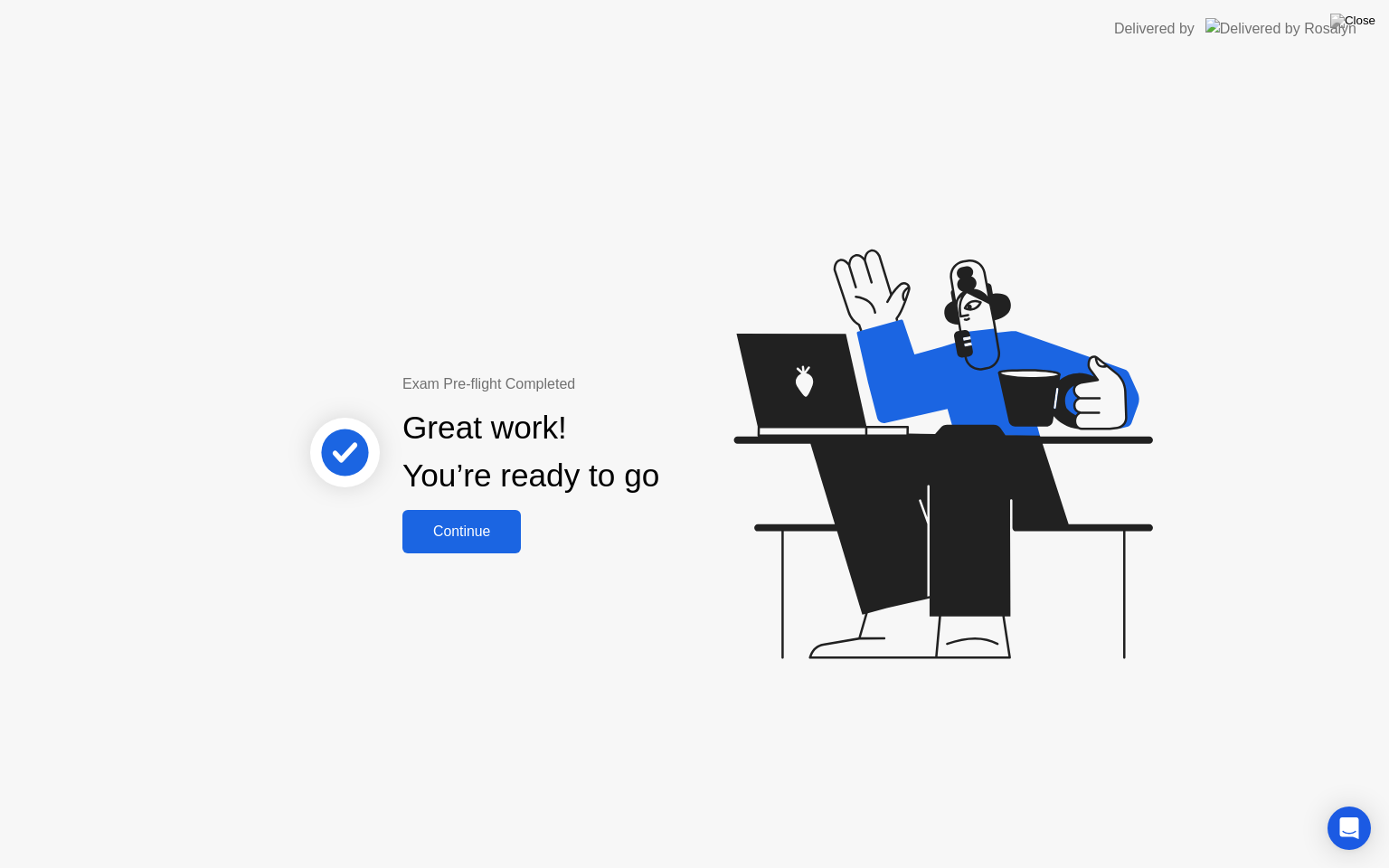
click at [461, 528] on div "Continue" at bounding box center [462, 531] width 108 height 16
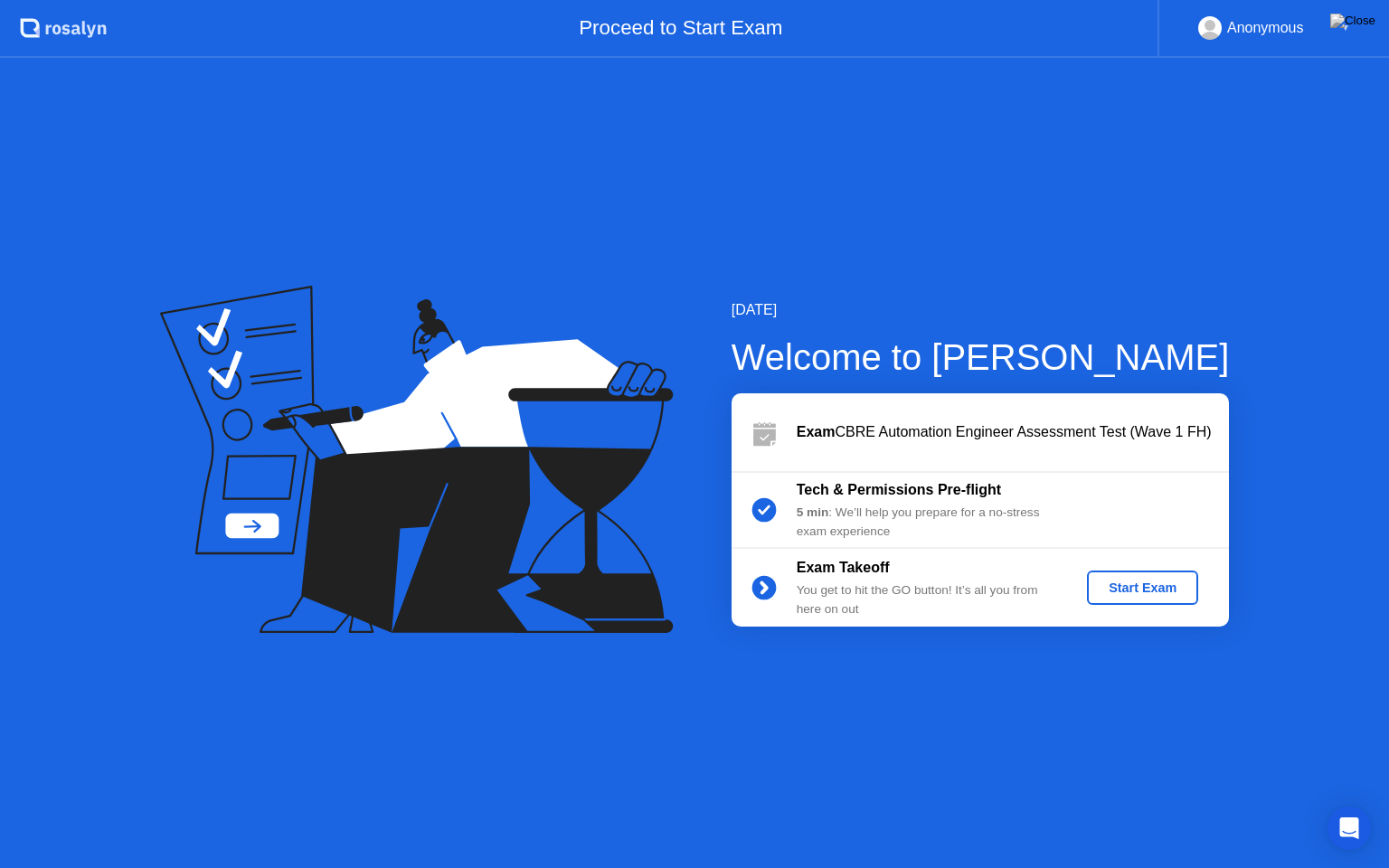
click at [1137, 586] on div "Start Exam" at bounding box center [1142, 587] width 97 height 14
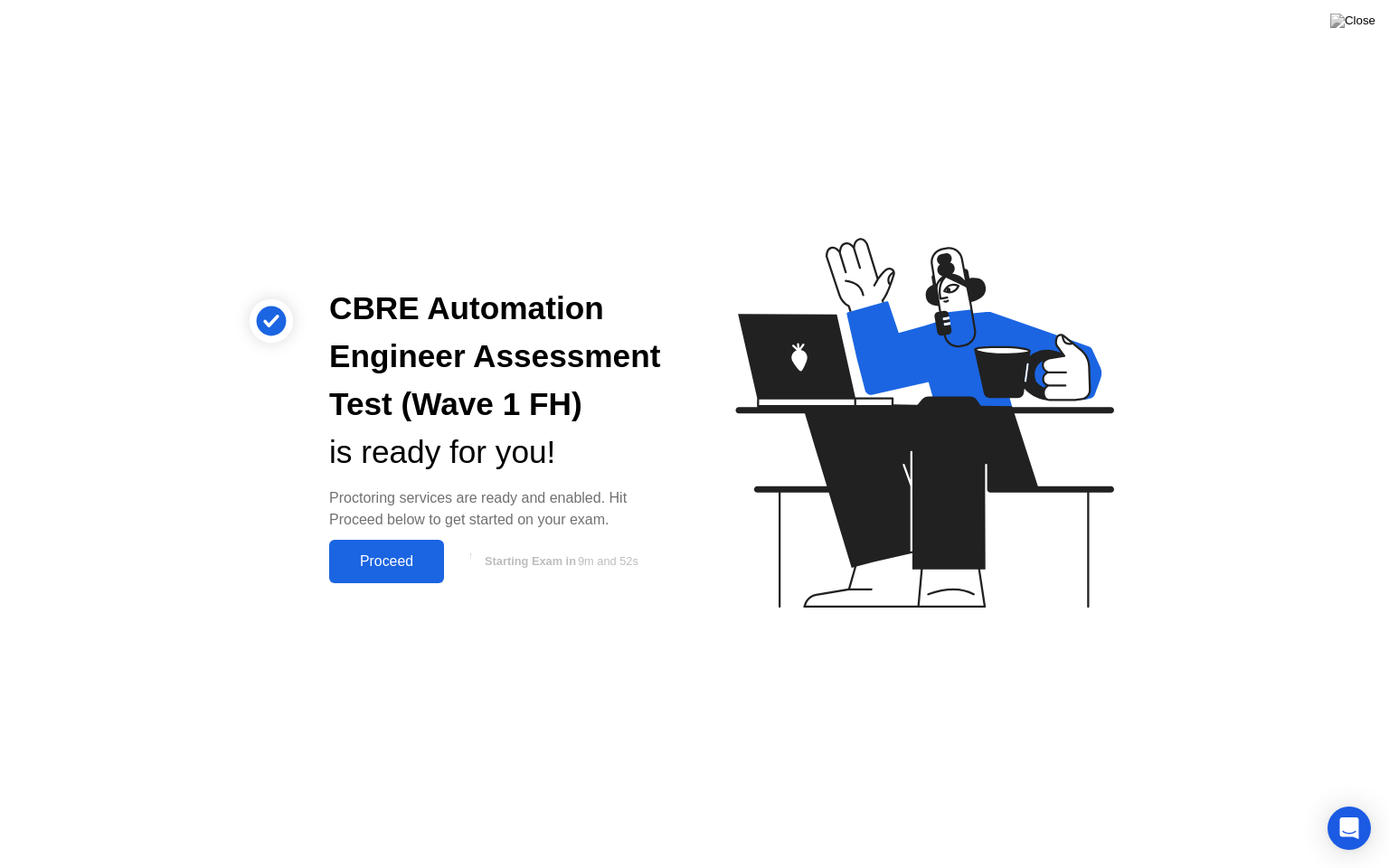
click at [391, 554] on div "Proceed" at bounding box center [386, 561] width 104 height 16
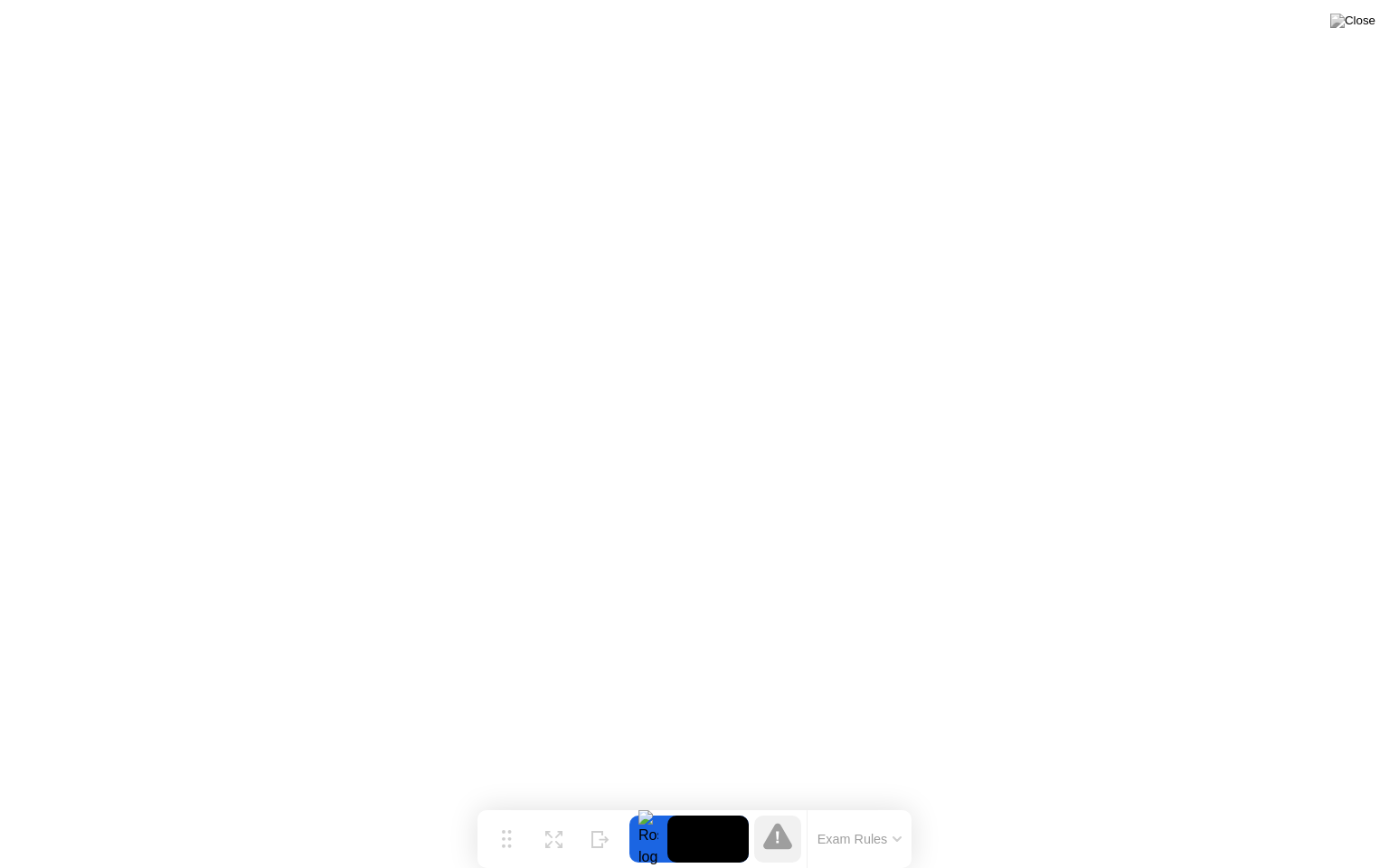
click at [897, 804] on button "Exam Rules" at bounding box center [860, 838] width 96 height 16
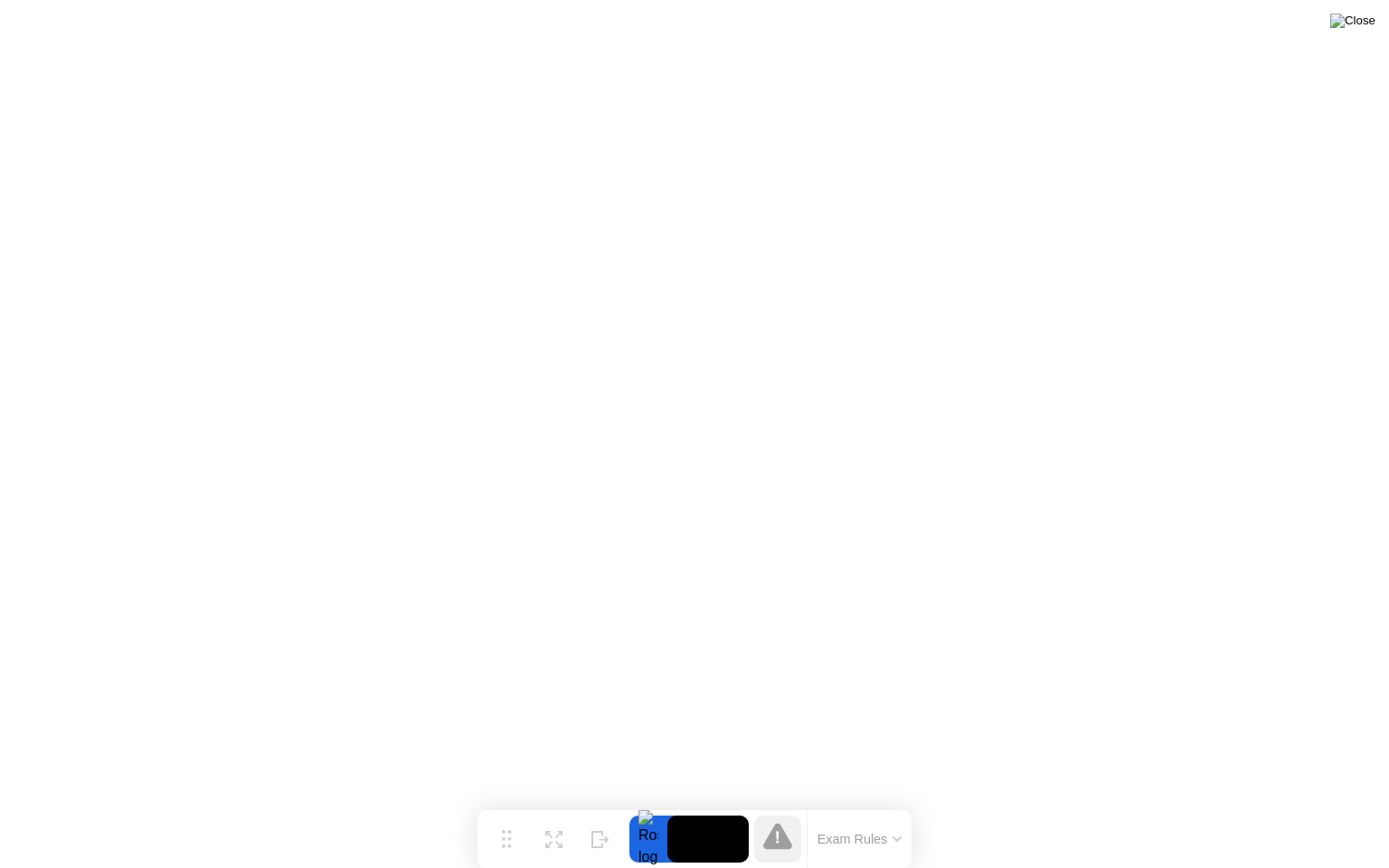
click at [1368, 19] on img at bounding box center [1352, 20] width 45 height 14
